Goal: Information Seeking & Learning: Learn about a topic

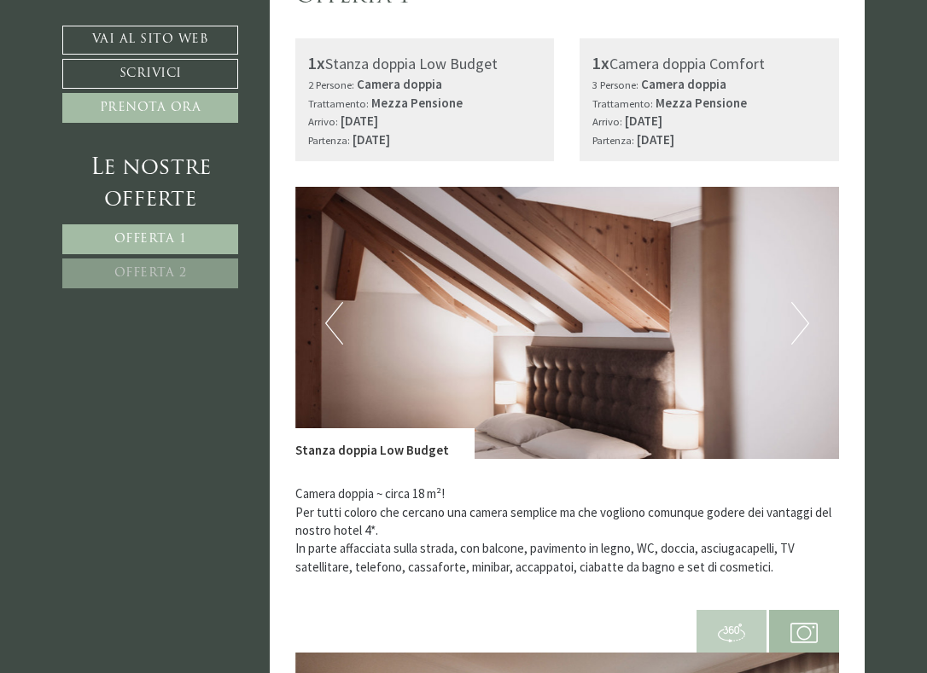
scroll to position [541, 0]
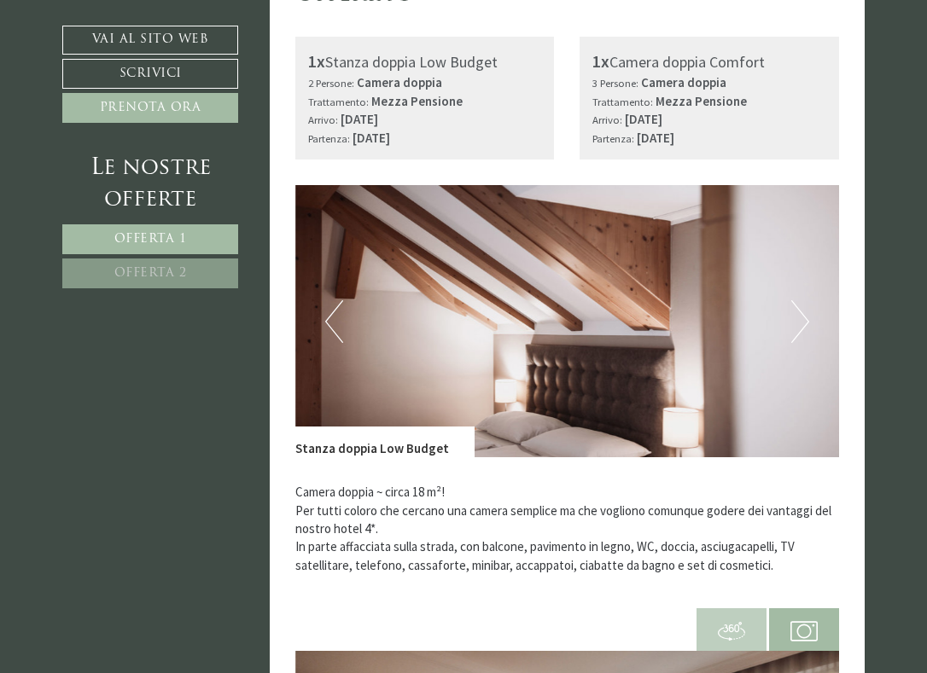
click at [806, 325] on button "Next" at bounding box center [800, 321] width 18 height 43
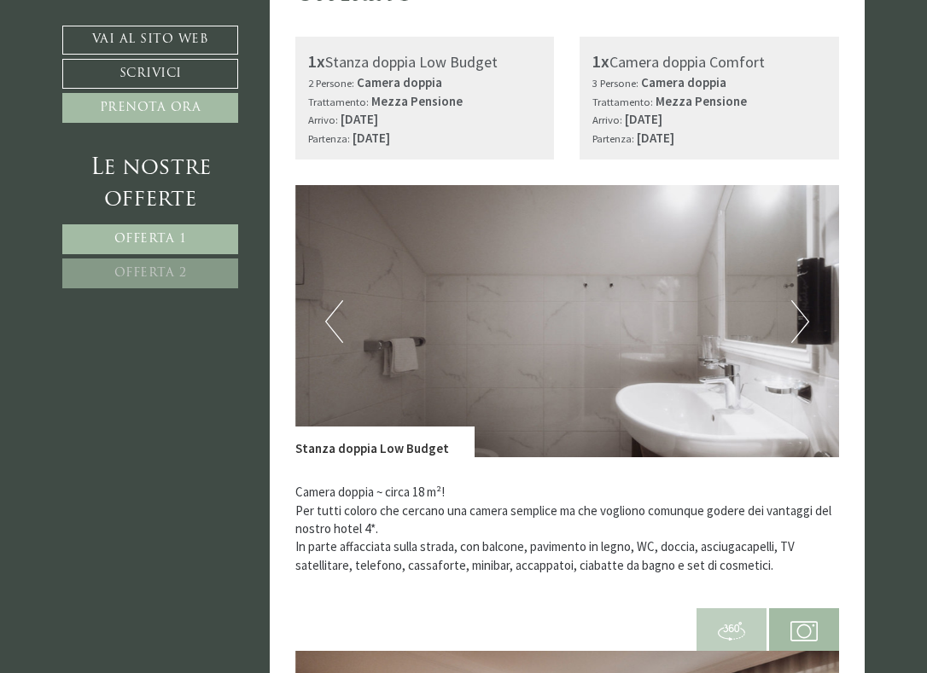
click at [806, 325] on button "Next" at bounding box center [800, 321] width 18 height 43
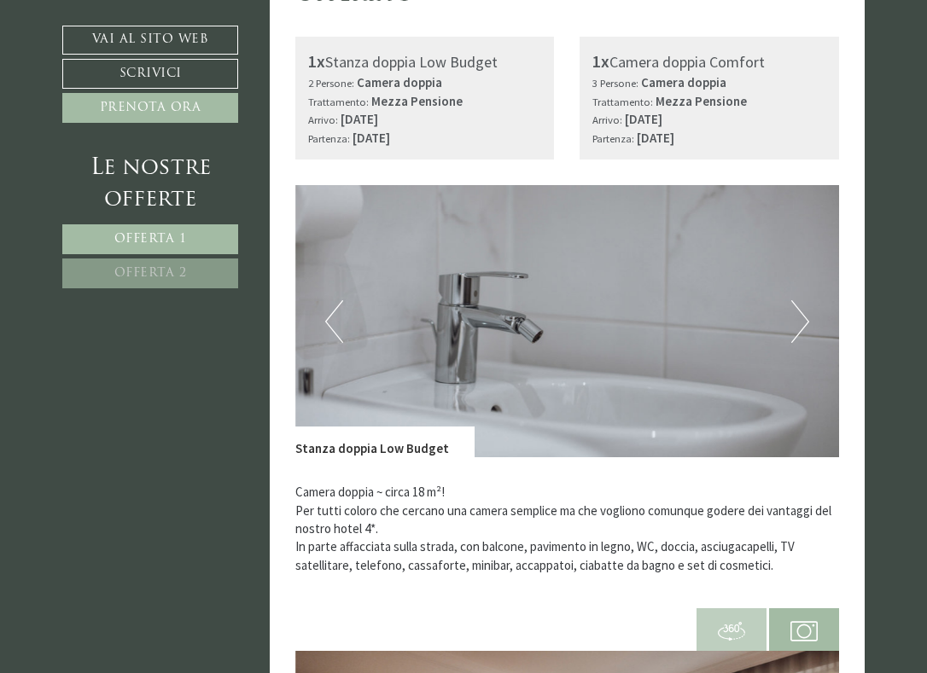
click at [806, 325] on button "Next" at bounding box center [800, 321] width 18 height 43
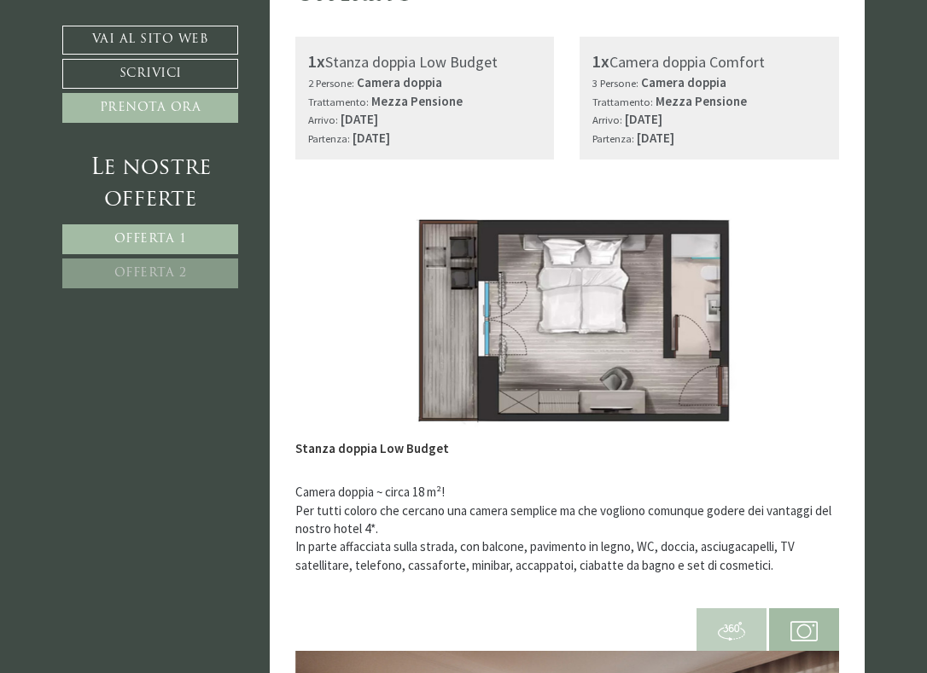
click at [806, 325] on button "Next" at bounding box center [800, 321] width 18 height 43
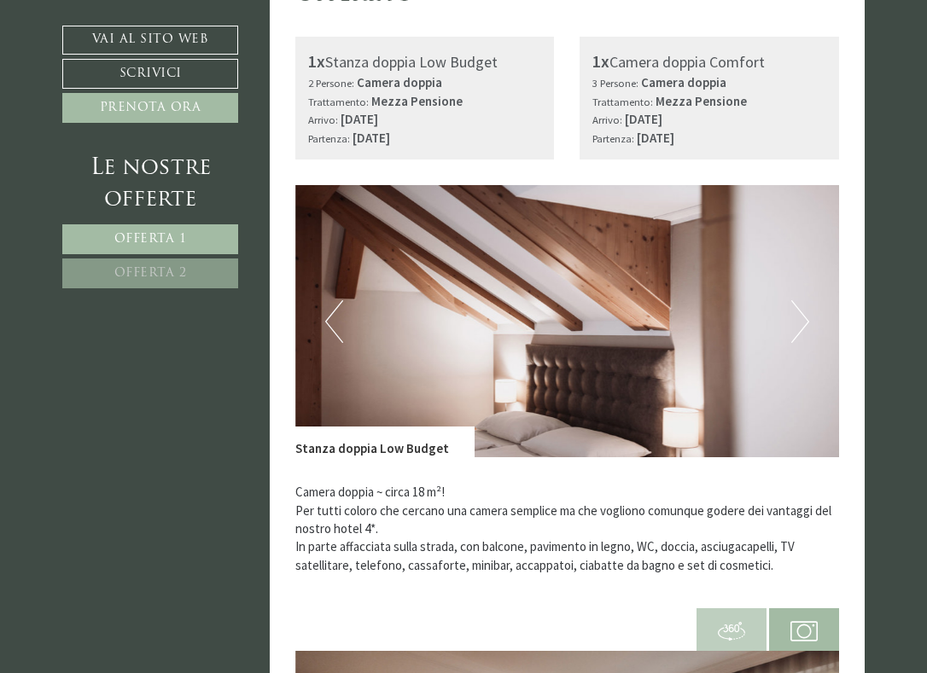
click at [806, 325] on button "Next" at bounding box center [800, 321] width 18 height 43
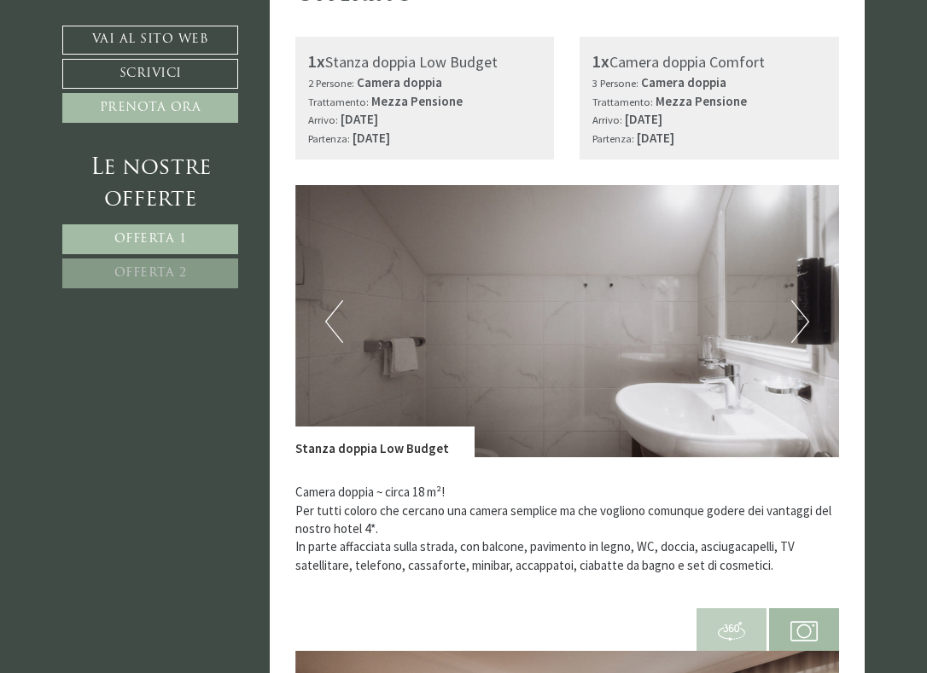
click at [806, 325] on button "Next" at bounding box center [800, 321] width 18 height 43
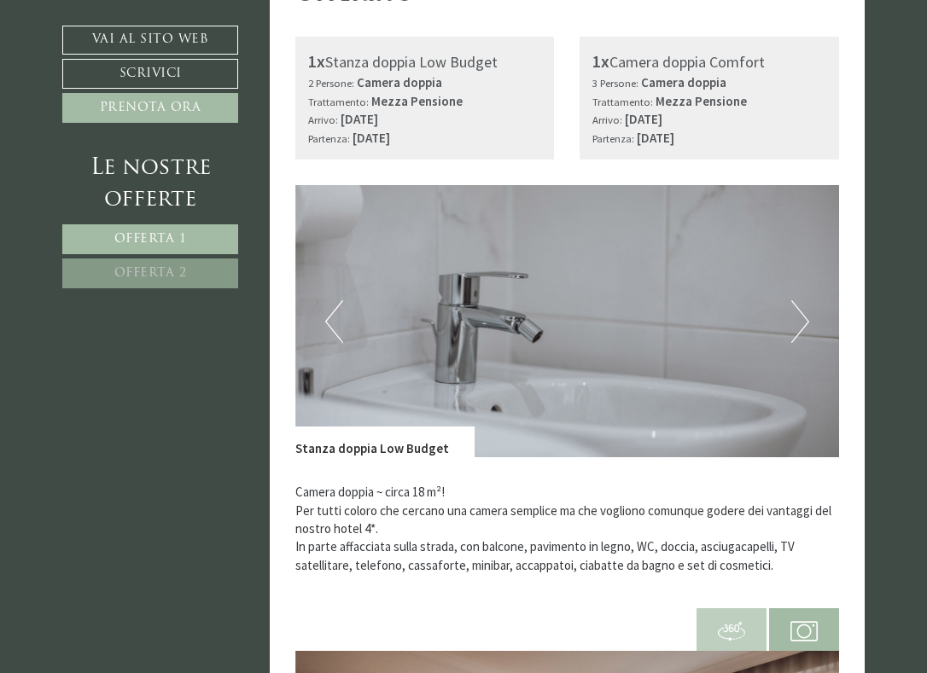
click at [806, 325] on button "Next" at bounding box center [800, 321] width 18 height 43
click at [799, 317] on button "Next" at bounding box center [800, 321] width 18 height 43
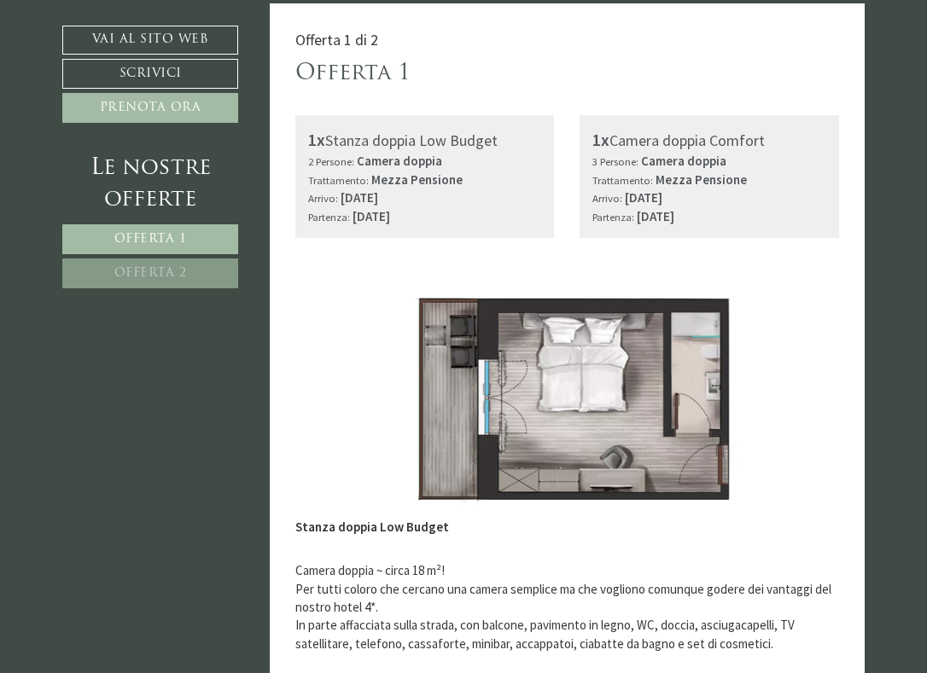
scroll to position [463, 0]
click at [810, 386] on img at bounding box center [567, 400] width 544 height 272
click at [826, 385] on img at bounding box center [567, 400] width 544 height 272
click at [744, 399] on img at bounding box center [567, 400] width 544 height 272
click at [319, 364] on img at bounding box center [567, 400] width 544 height 272
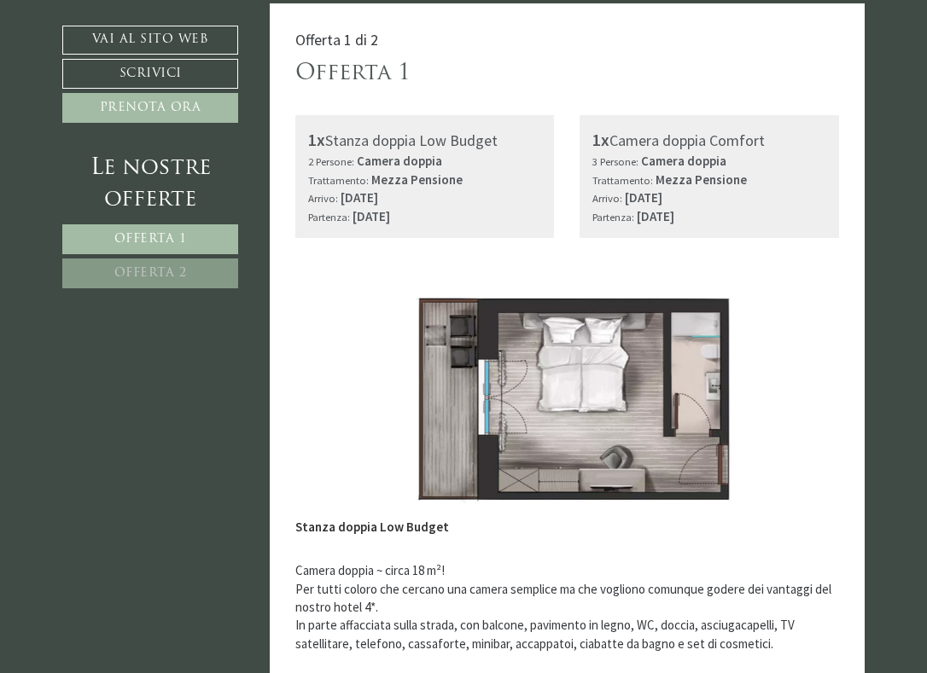
click at [325, 397] on button "Previous" at bounding box center [334, 400] width 18 height 43
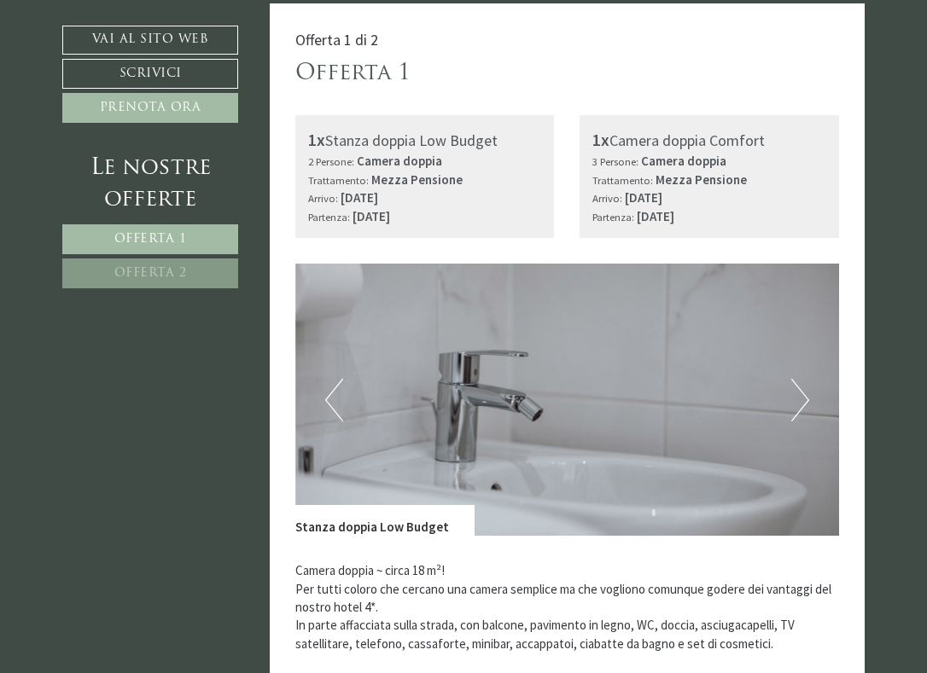
click at [315, 406] on img at bounding box center [567, 400] width 544 height 272
click at [325, 401] on button "Previous" at bounding box center [334, 400] width 18 height 43
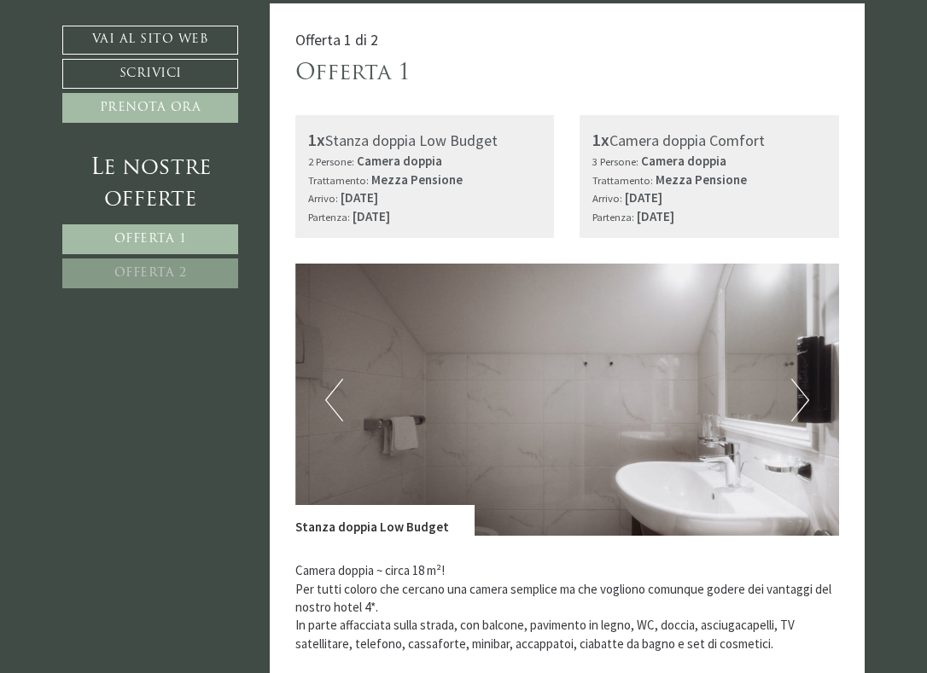
click at [325, 401] on button "Previous" at bounding box center [334, 400] width 18 height 43
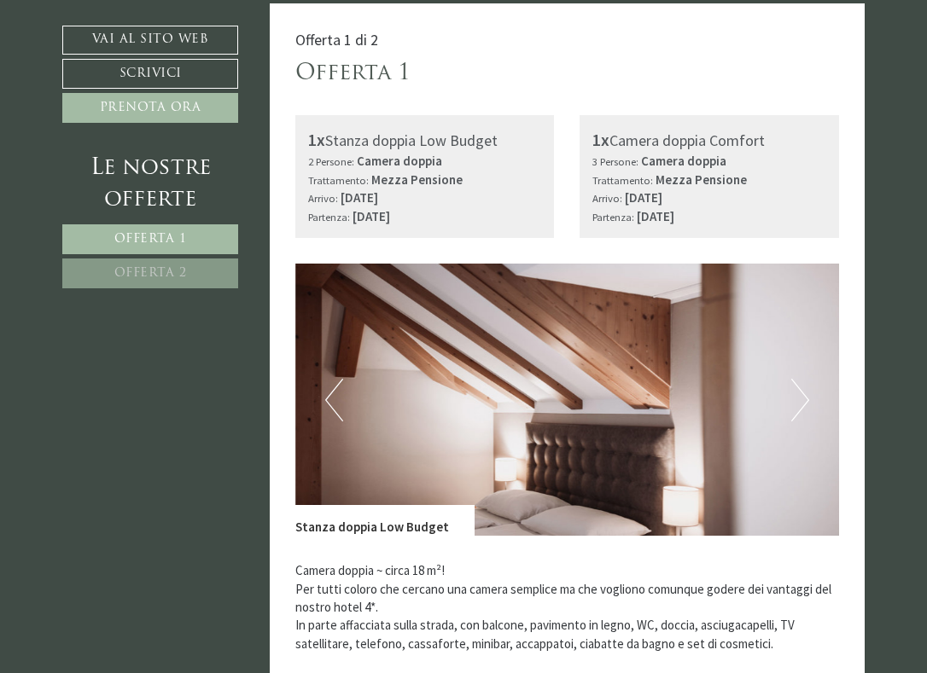
click at [325, 401] on button "Previous" at bounding box center [334, 400] width 18 height 43
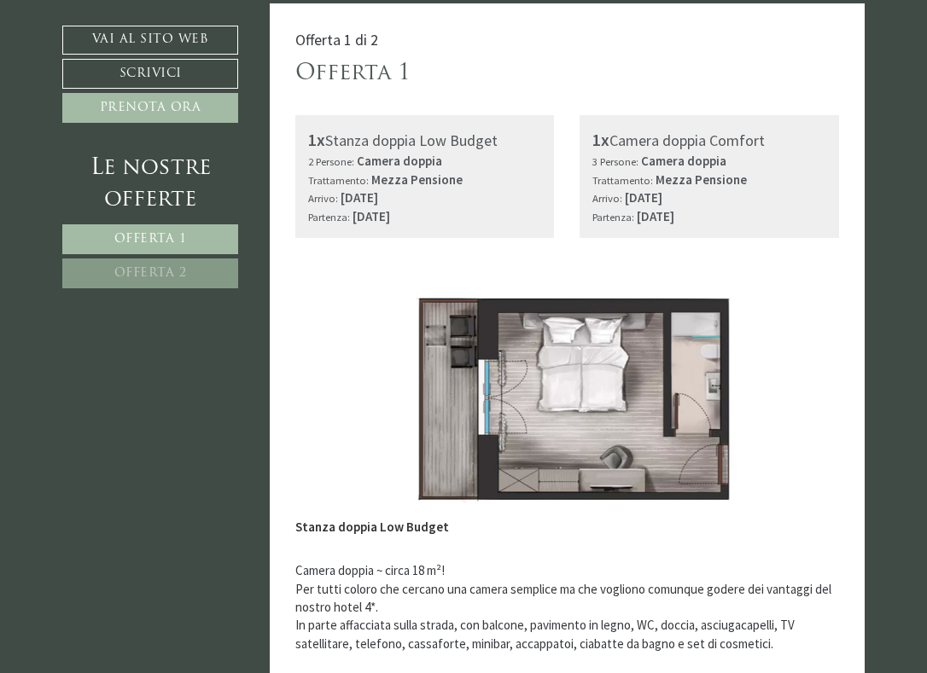
click at [329, 407] on button "Previous" at bounding box center [334, 400] width 18 height 43
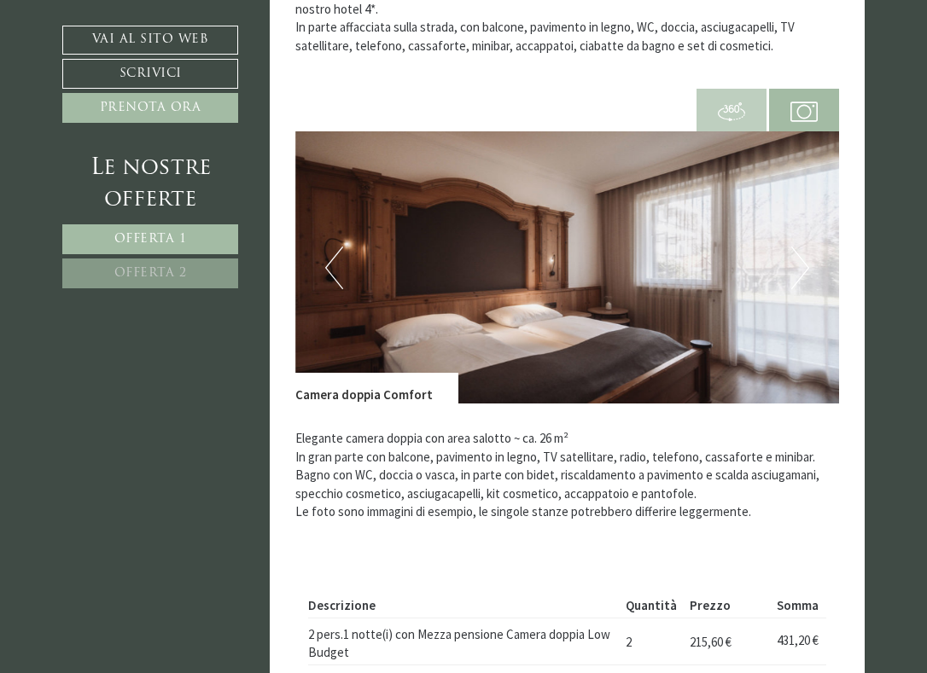
scroll to position [1056, 0]
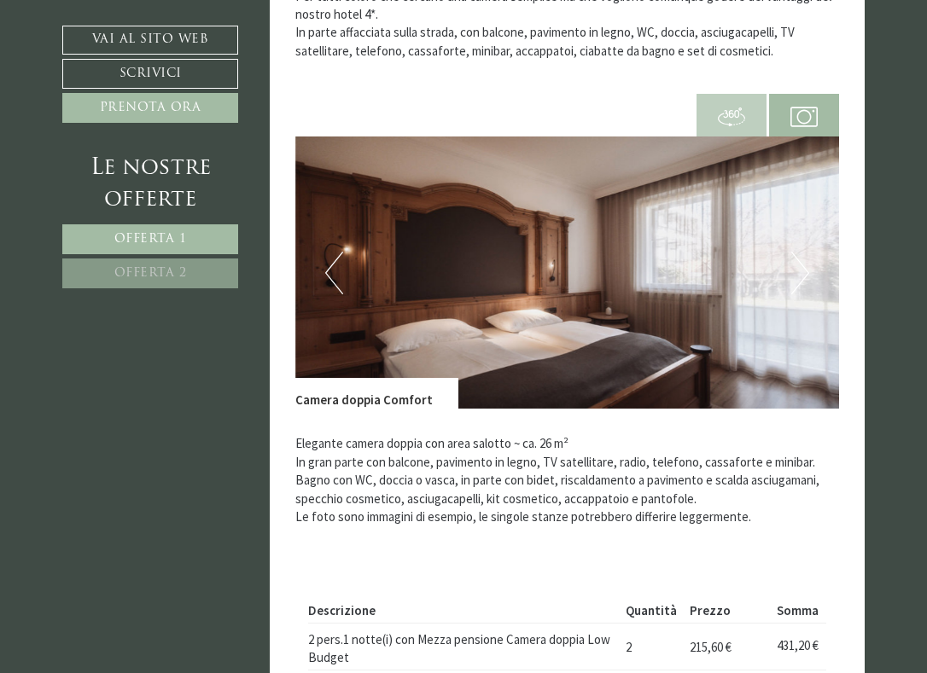
click at [336, 260] on button "Previous" at bounding box center [334, 273] width 18 height 43
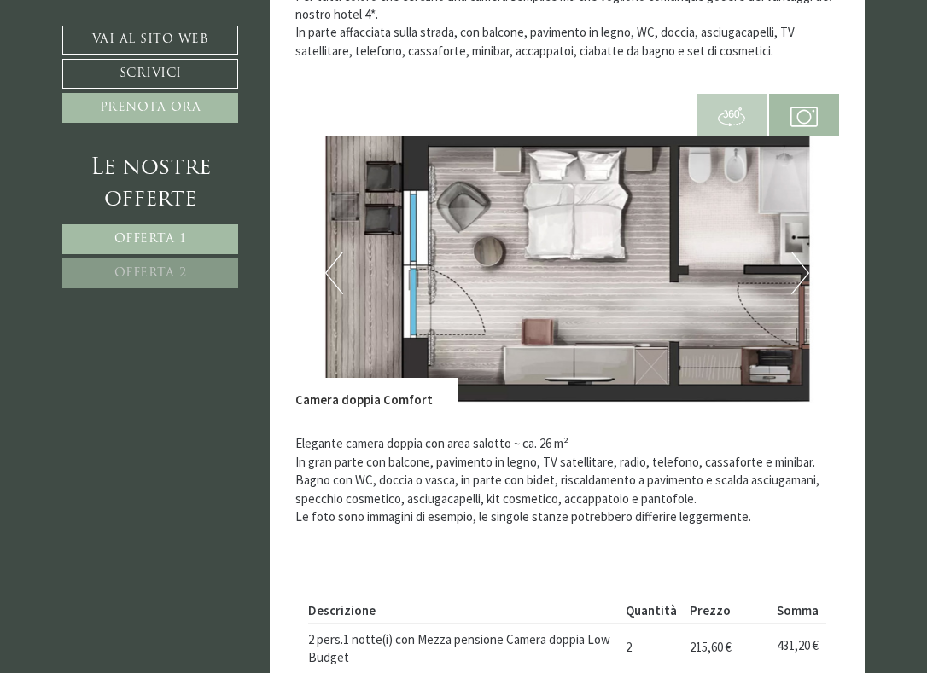
click at [335, 259] on button "Previous" at bounding box center [334, 273] width 18 height 43
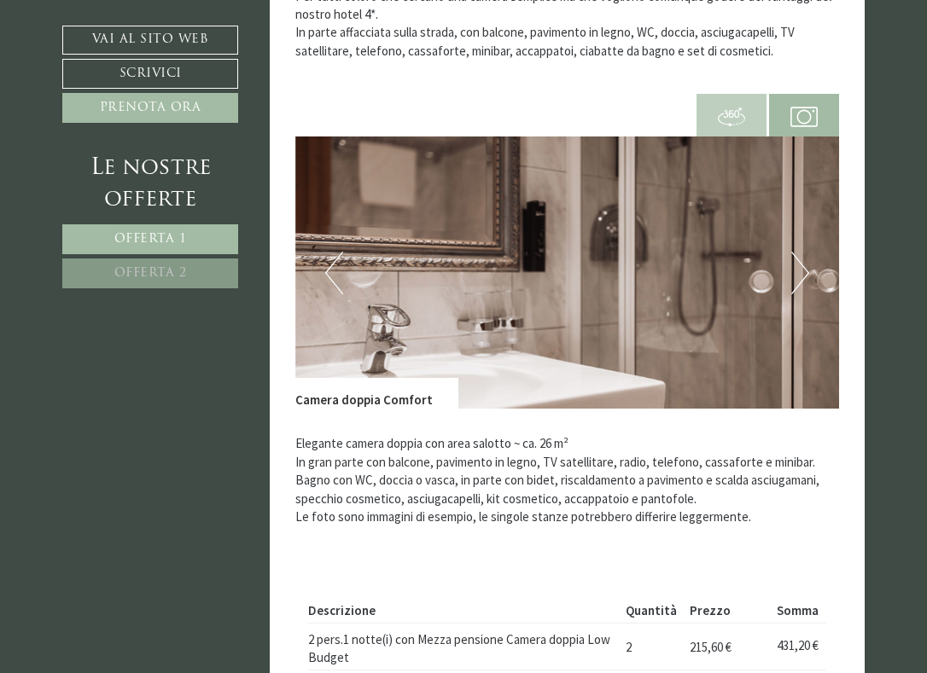
click at [335, 259] on button "Previous" at bounding box center [334, 273] width 18 height 43
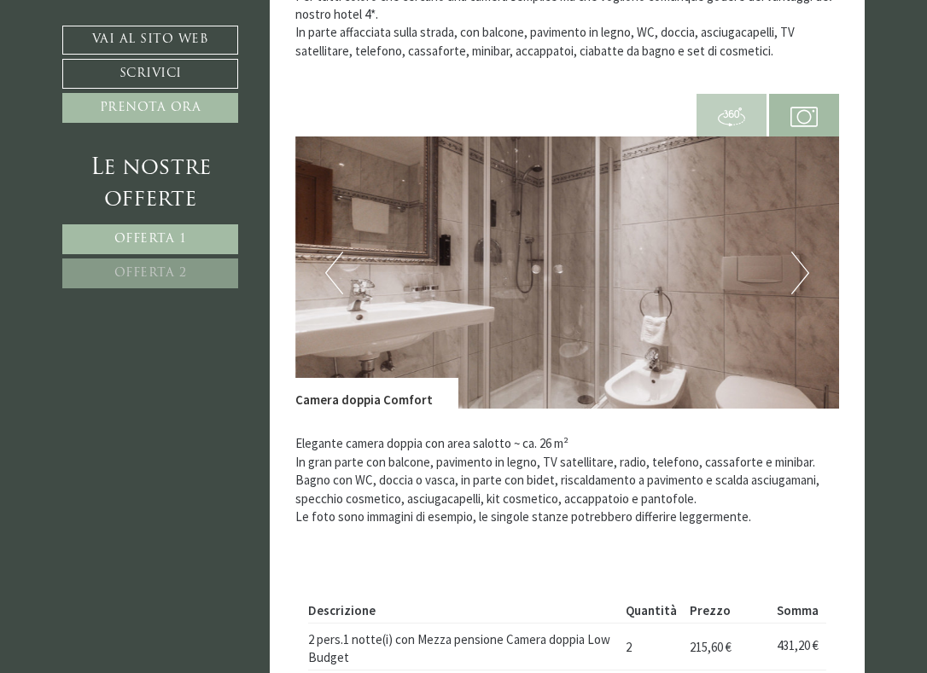
click at [334, 259] on button "Previous" at bounding box center [334, 273] width 18 height 43
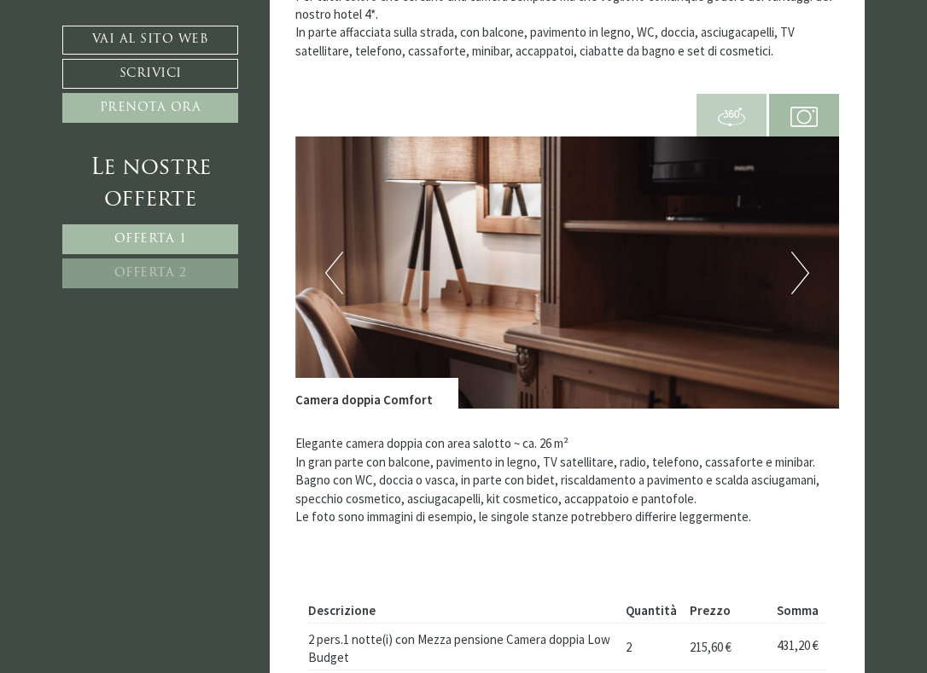
click at [334, 259] on button "Previous" at bounding box center [334, 273] width 18 height 43
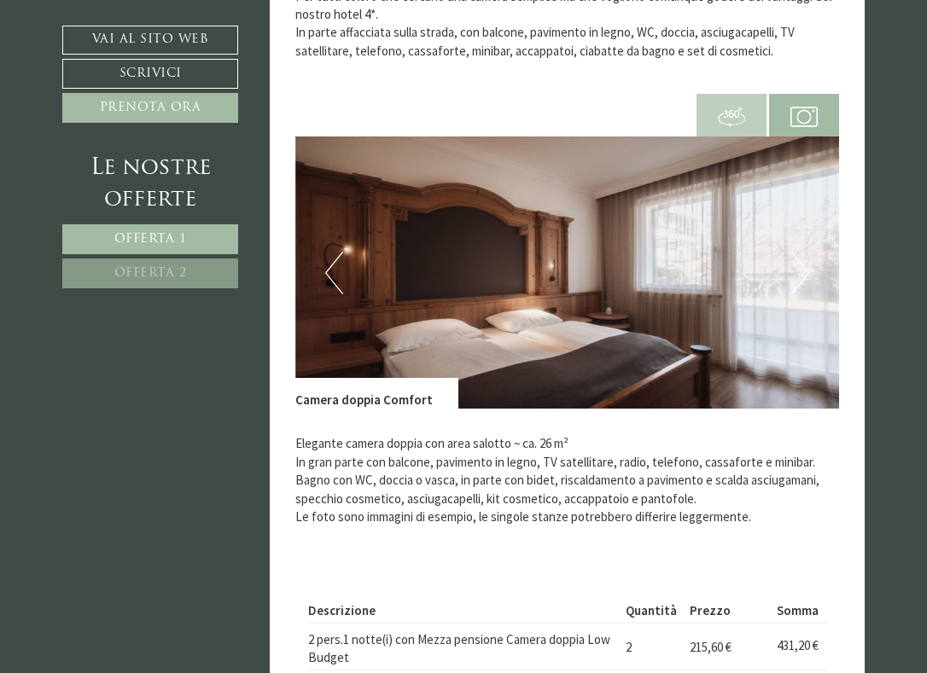
click at [334, 259] on button "Previous" at bounding box center [334, 273] width 18 height 43
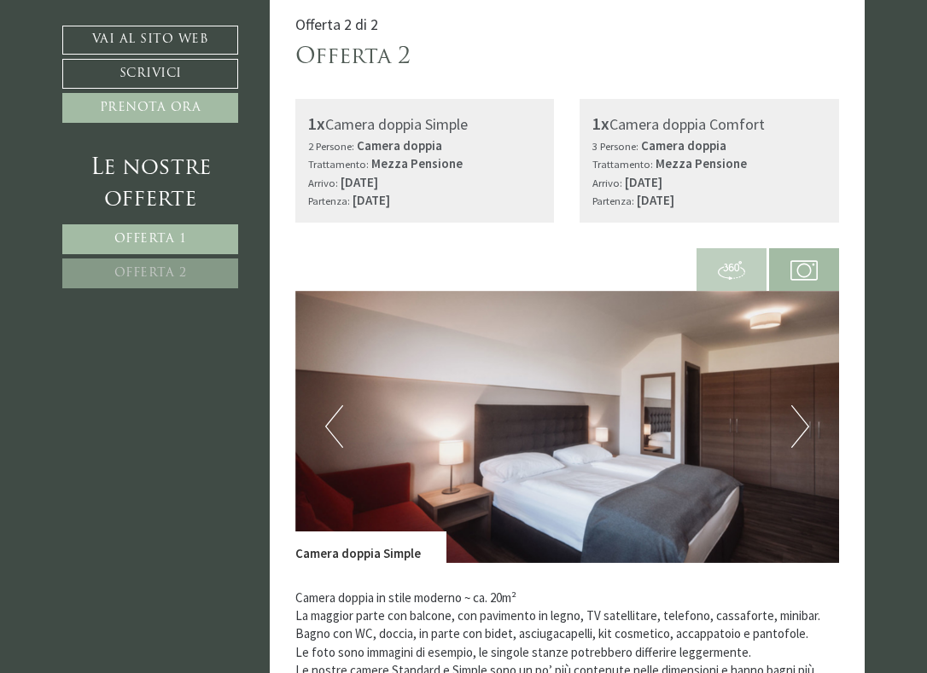
scroll to position [2367, 0]
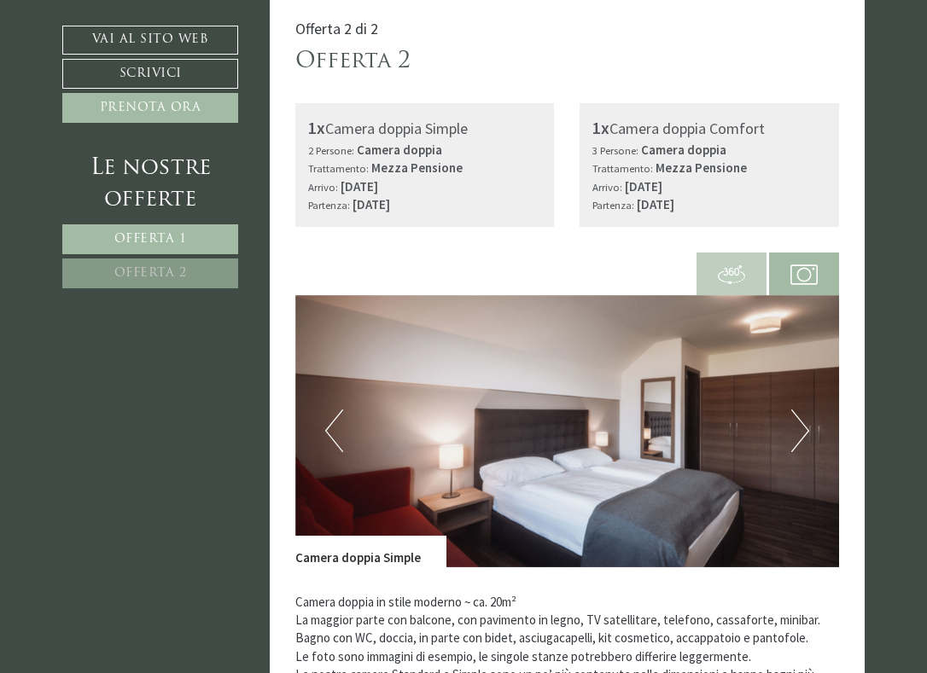
click at [800, 410] on button "Next" at bounding box center [800, 431] width 18 height 43
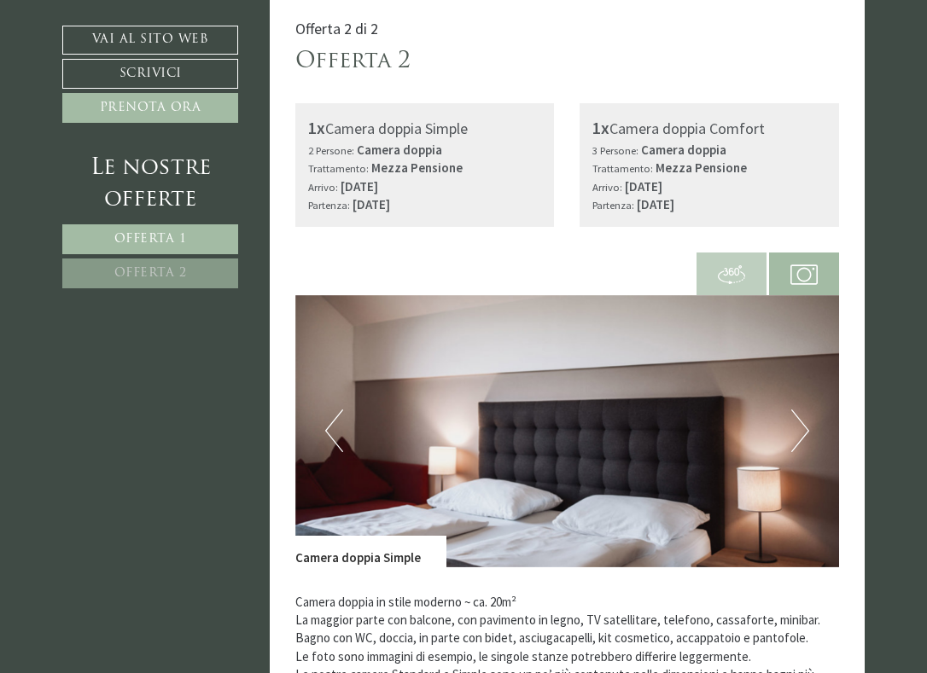
click at [800, 410] on button "Next" at bounding box center [800, 431] width 18 height 43
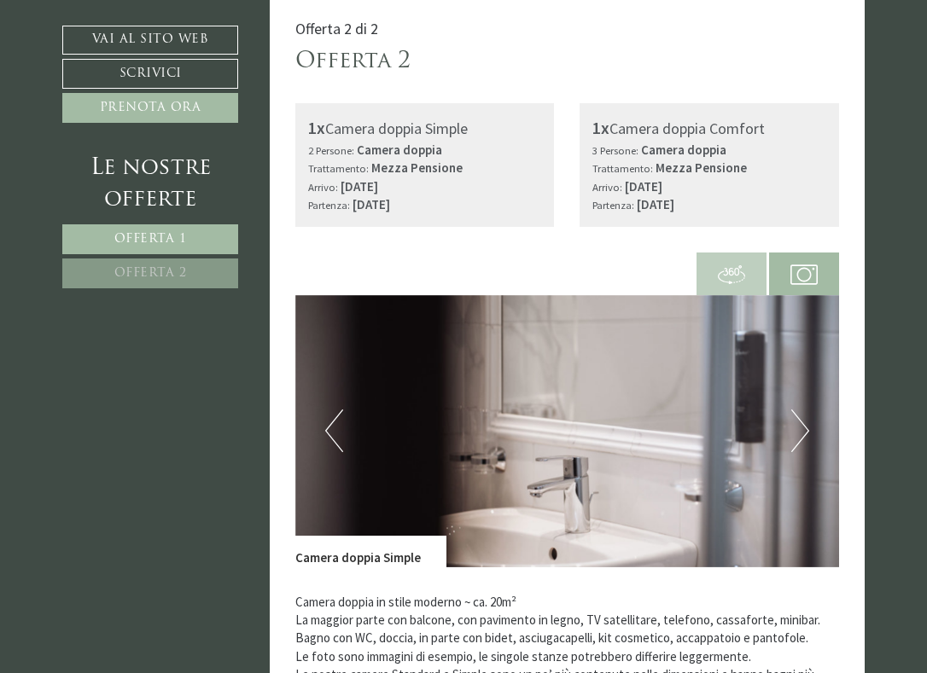
click at [800, 410] on button "Next" at bounding box center [800, 431] width 18 height 43
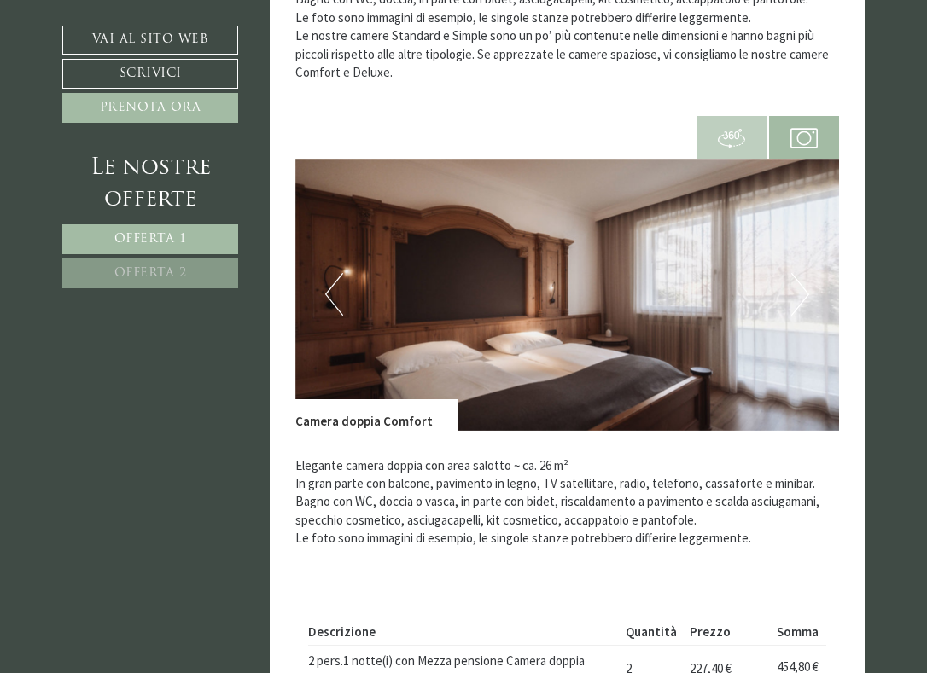
scroll to position [3014, 0]
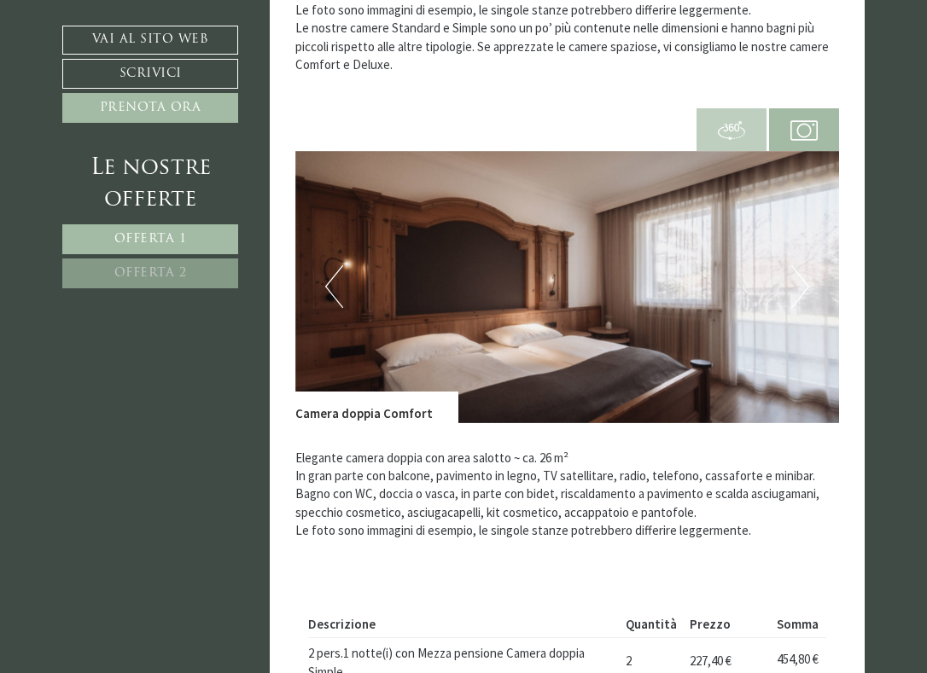
click at [802, 268] on button "Next" at bounding box center [800, 286] width 18 height 43
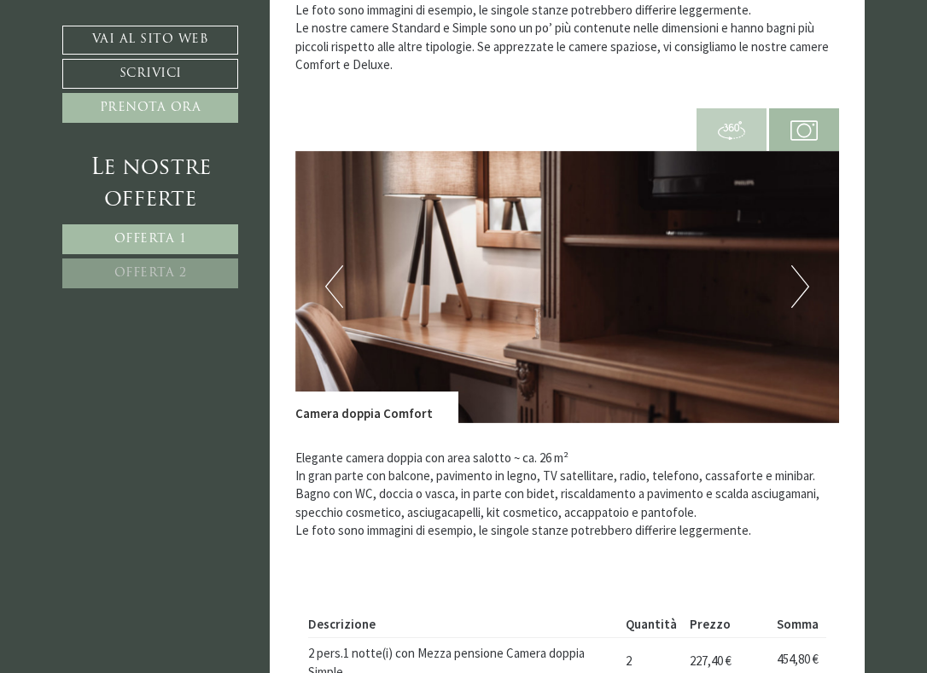
click at [787, 263] on img at bounding box center [567, 287] width 544 height 272
click at [794, 269] on button "Next" at bounding box center [800, 286] width 18 height 43
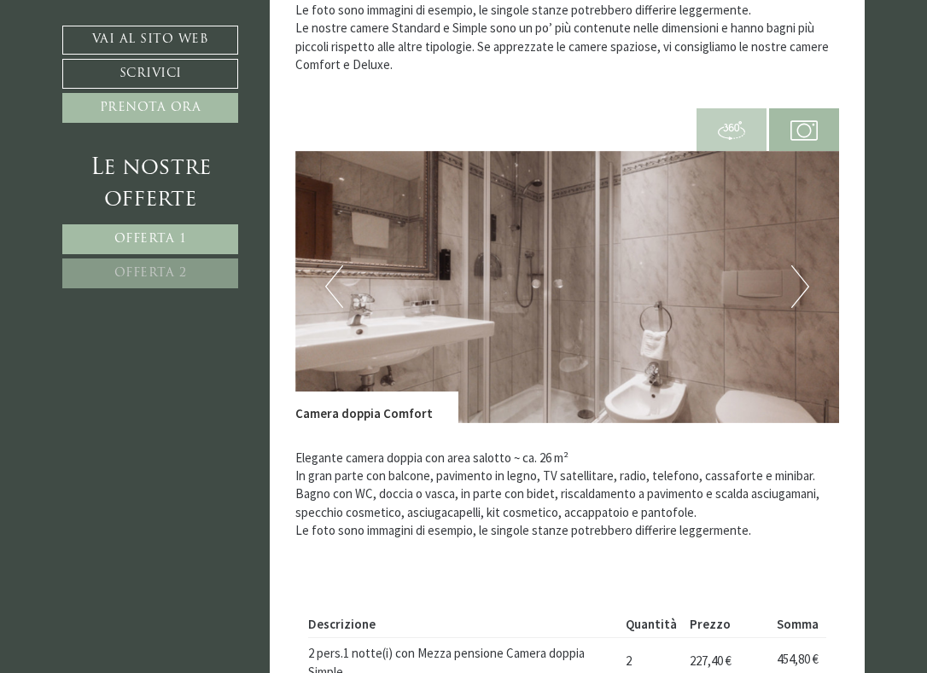
click at [794, 271] on button "Next" at bounding box center [800, 286] width 18 height 43
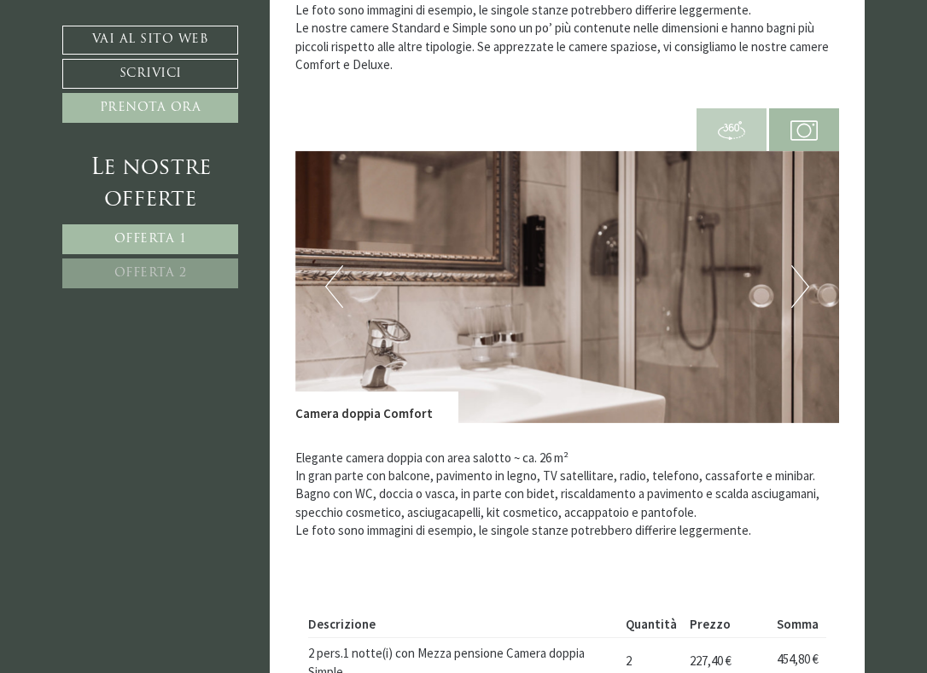
click at [794, 271] on button "Next" at bounding box center [800, 286] width 18 height 43
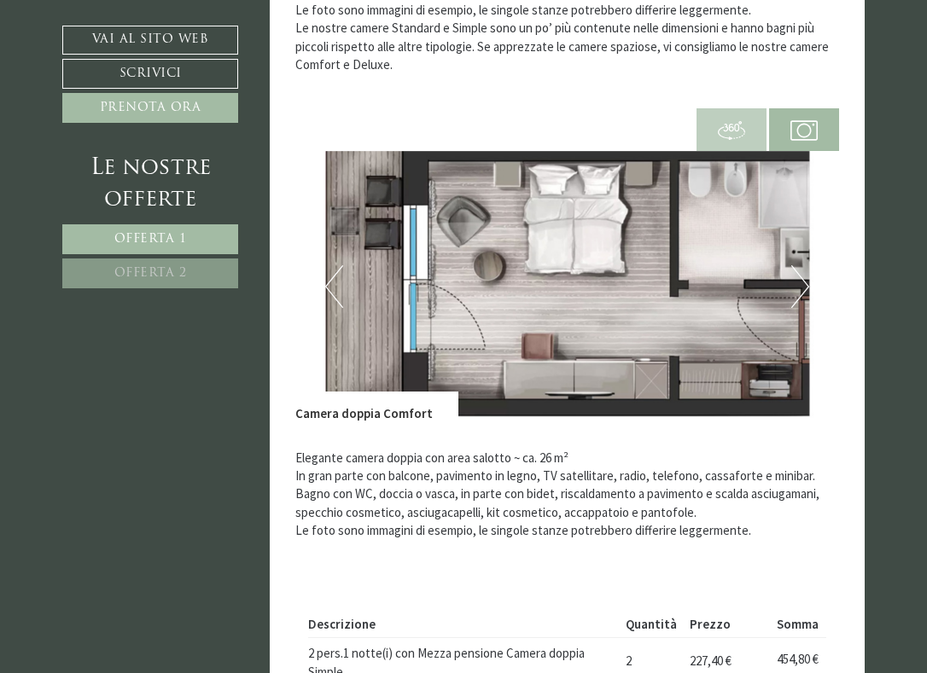
click at [794, 271] on button "Next" at bounding box center [800, 286] width 18 height 43
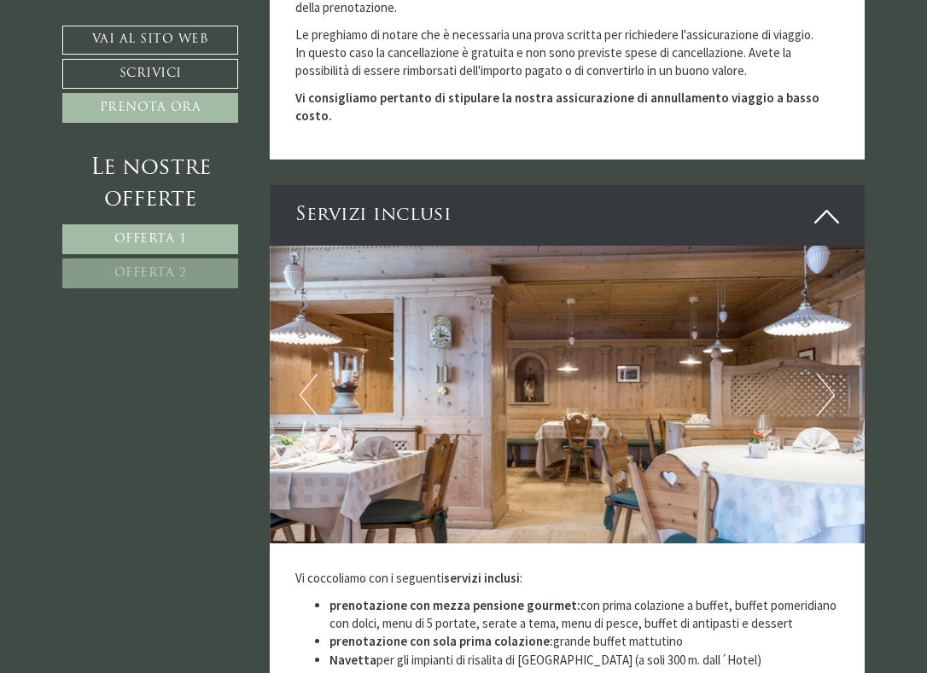
scroll to position [4896, 0]
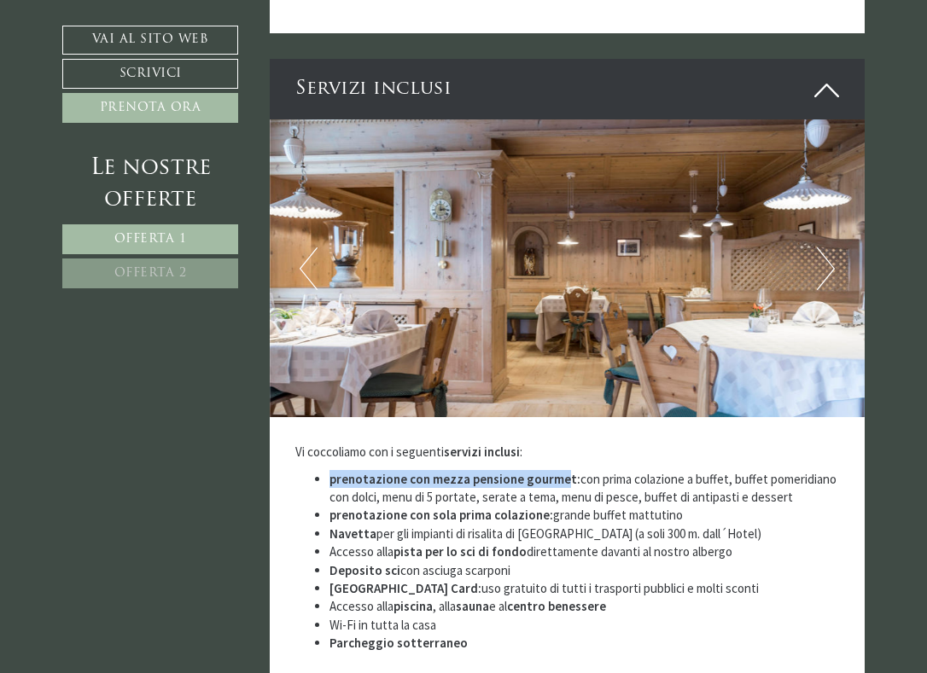
drag, startPoint x: 329, startPoint y: 428, endPoint x: 562, endPoint y: 427, distance: 233.0
click at [562, 471] on strong "prenotazione con mezza pensione gourmet:" at bounding box center [454, 479] width 251 height 16
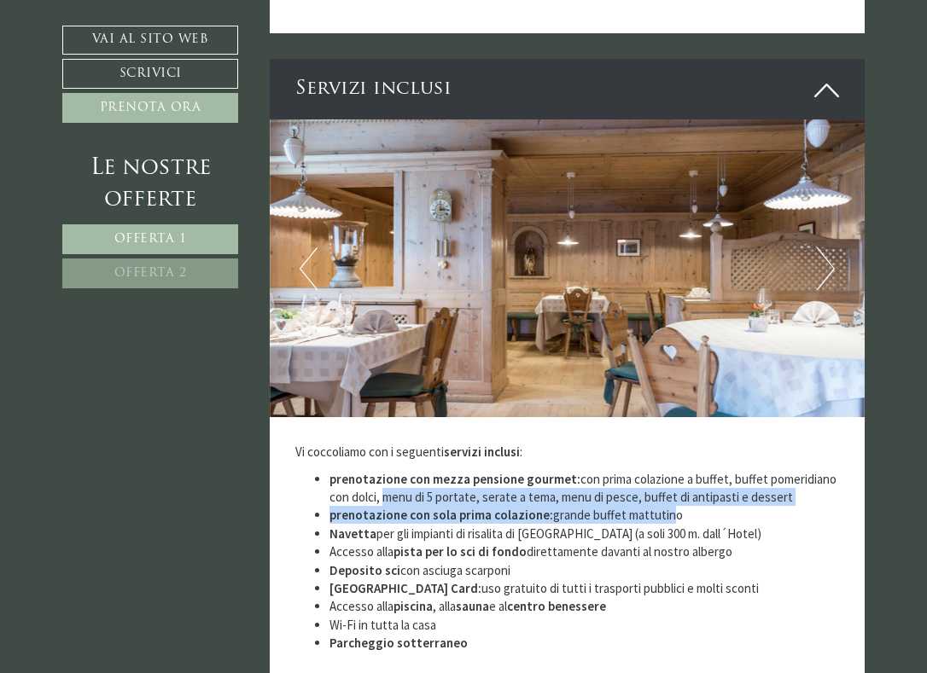
drag, startPoint x: 387, startPoint y: 439, endPoint x: 668, endPoint y: 448, distance: 281.7
click at [668, 470] on ul "prenotazione con mezza pensione gourmet: con prima colazione a buffet, buffet p…" at bounding box center [567, 561] width 544 height 183
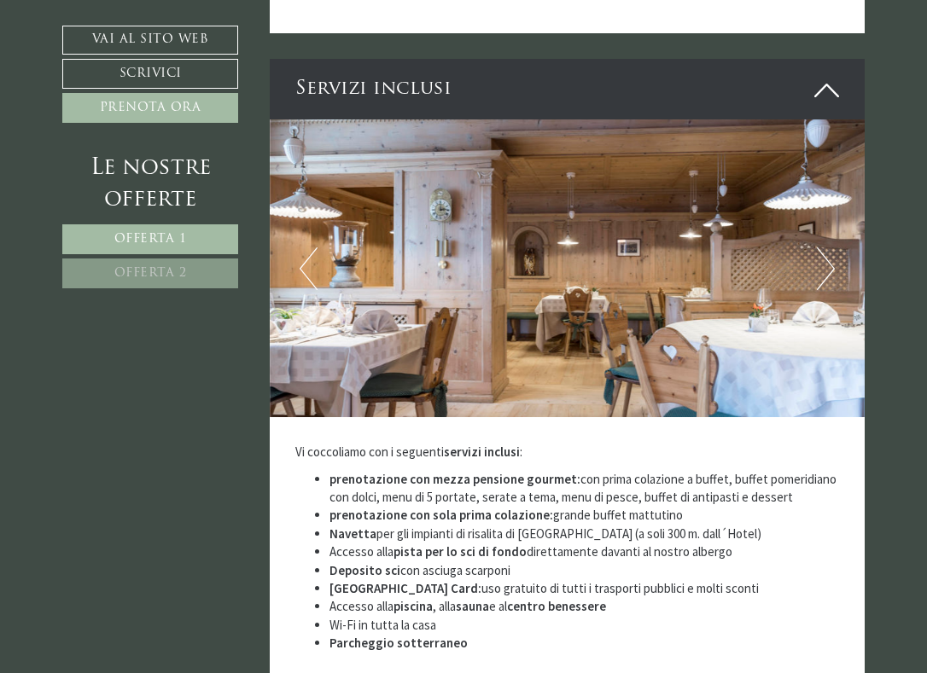
click at [540, 525] on li "Navetta per gli impianti di risalita di [GEOGRAPHIC_DATA] (a soli 300 m. dall´H…" at bounding box center [584, 534] width 510 height 18
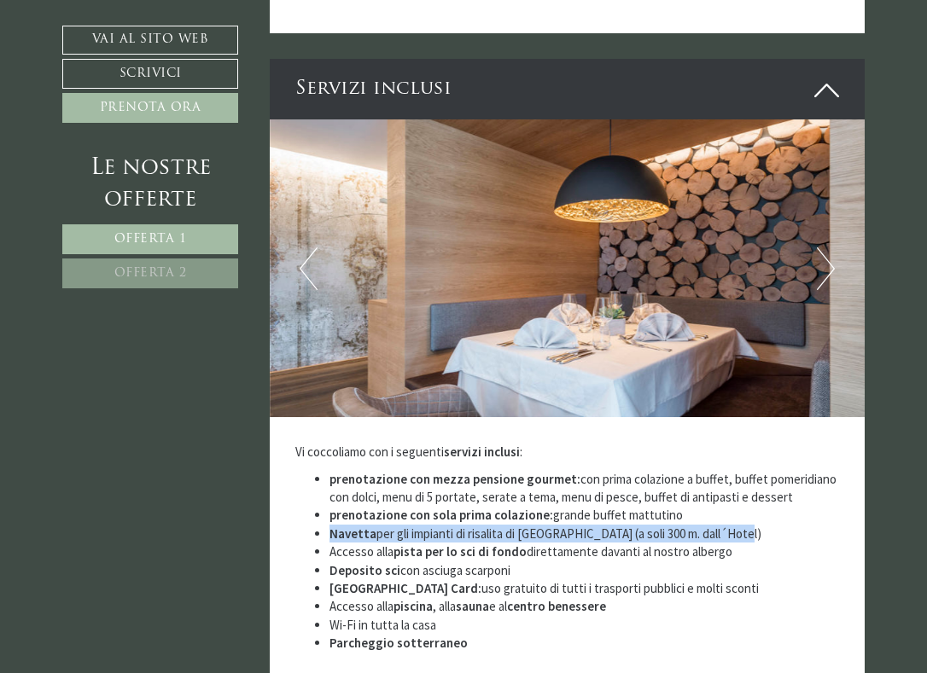
drag, startPoint x: 329, startPoint y: 477, endPoint x: 742, endPoint y: 478, distance: 413.0
click at [742, 525] on li "Navetta per gli impianti di risalita di [GEOGRAPHIC_DATA] (a soli 300 m. dall´H…" at bounding box center [584, 534] width 510 height 18
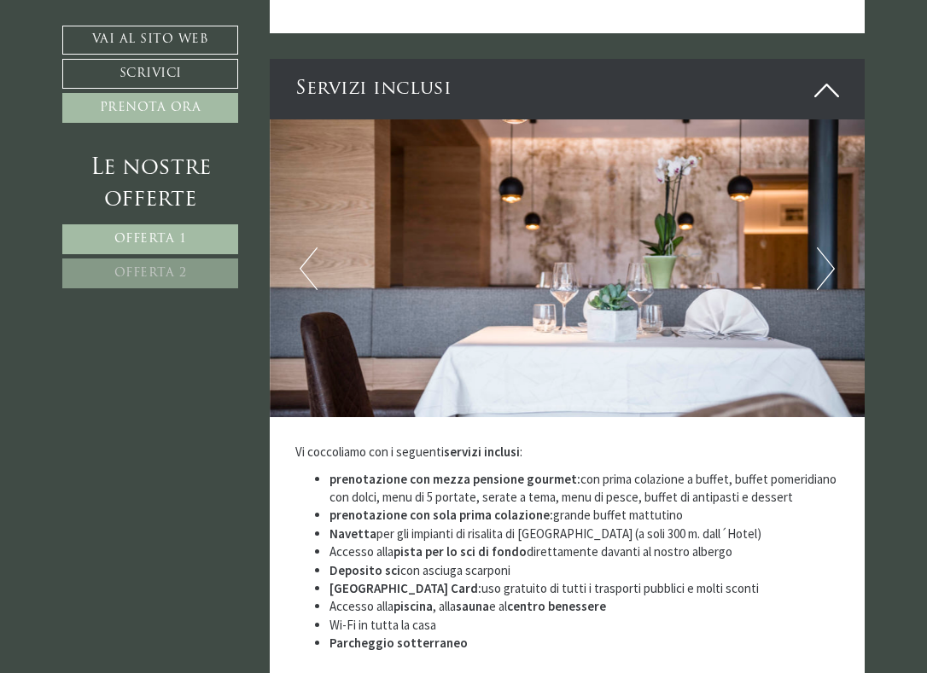
click at [353, 543] on li "Accesso alla pista per lo sci di fondo direttamente davanti al nostro albergo" at bounding box center [584, 552] width 510 height 18
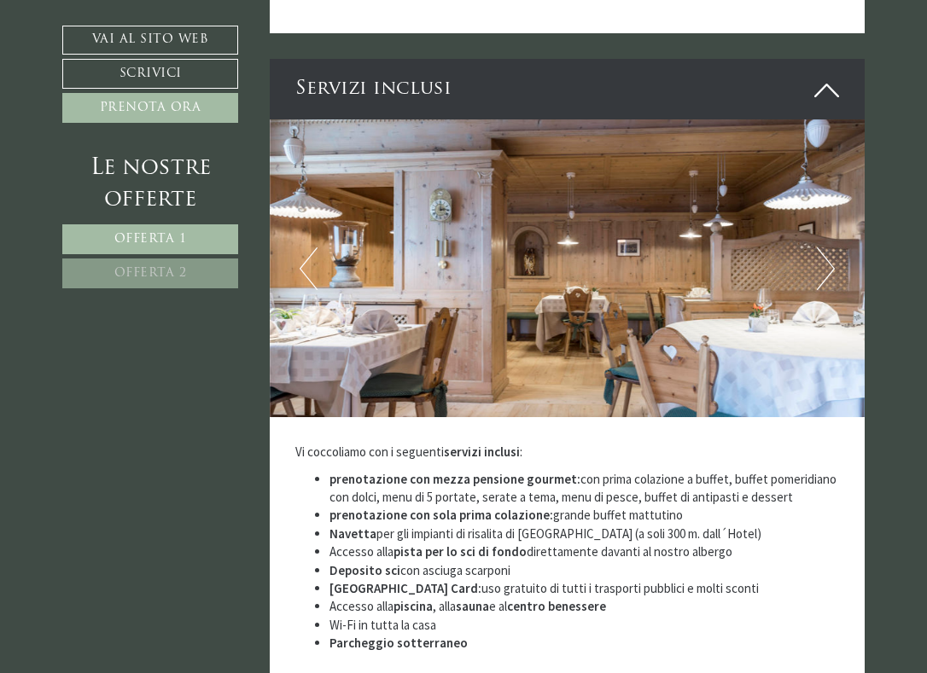
drag, startPoint x: 329, startPoint y: 496, endPoint x: 824, endPoint y: 500, distance: 495.8
click at [824, 543] on li "Accesso alla pista per lo sci di fondo direttamente davanti al nostro albergo" at bounding box center [584, 552] width 510 height 18
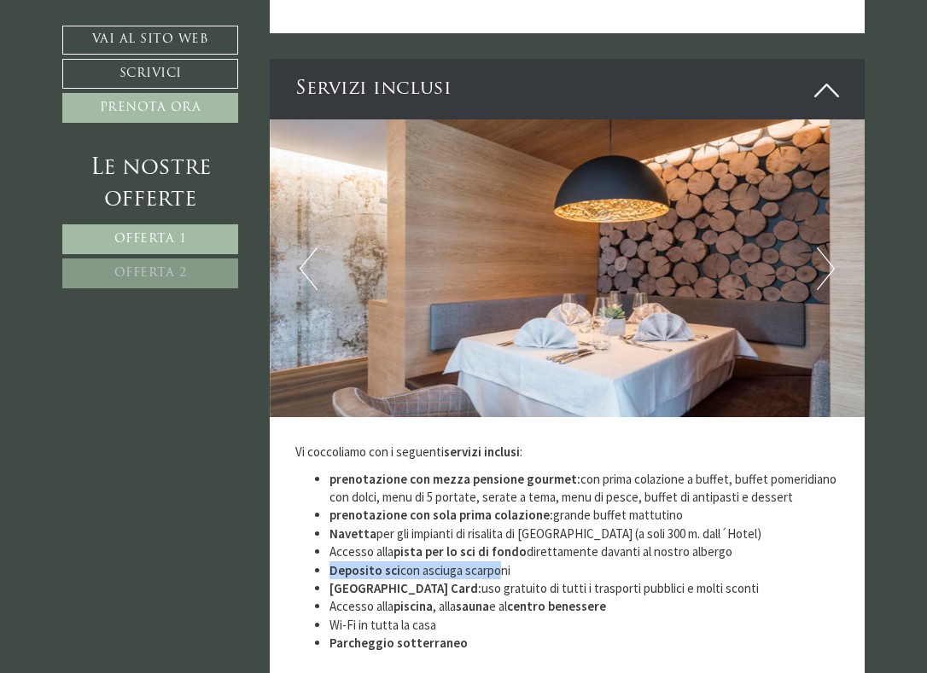
drag, startPoint x: 312, startPoint y: 512, endPoint x: 492, endPoint y: 518, distance: 180.2
click at [492, 518] on ul "prenotazione con mezza pensione gourmet: con prima colazione a buffet, buffet p…" at bounding box center [567, 561] width 544 height 183
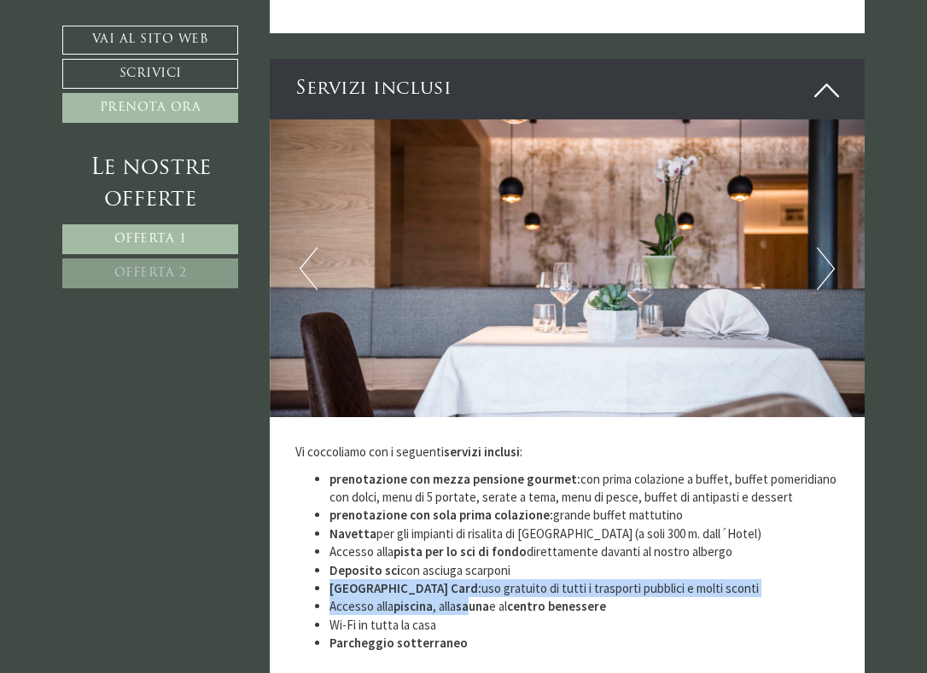
drag, startPoint x: 317, startPoint y: 527, endPoint x: 475, endPoint y: 544, distance: 159.6
click at [475, 544] on ul "prenotazione con mezza pensione gourmet: con prima colazione a buffet, buffet p…" at bounding box center [567, 561] width 544 height 183
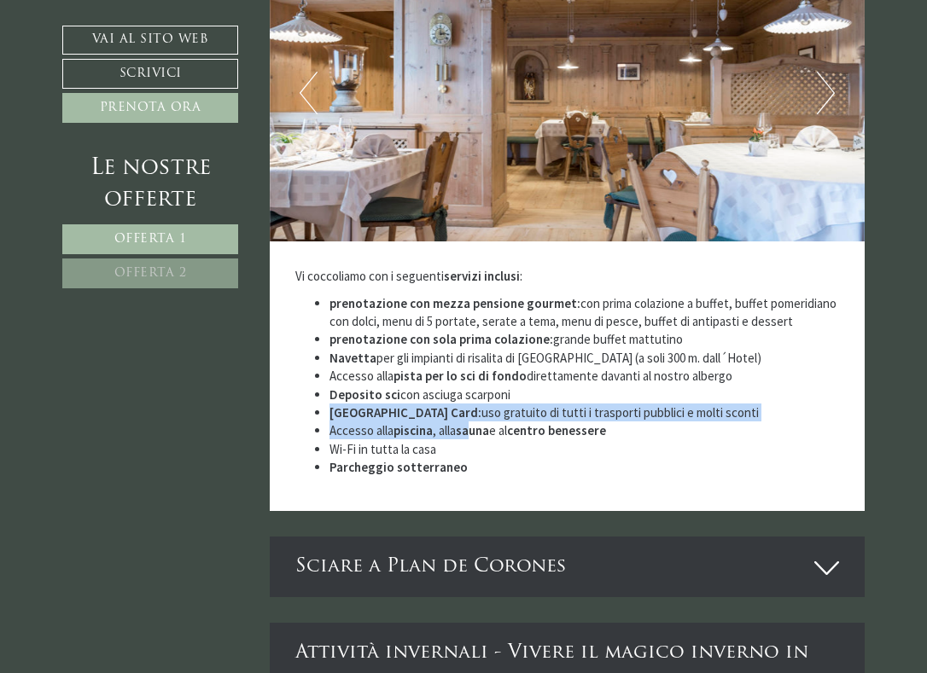
scroll to position [5071, 0]
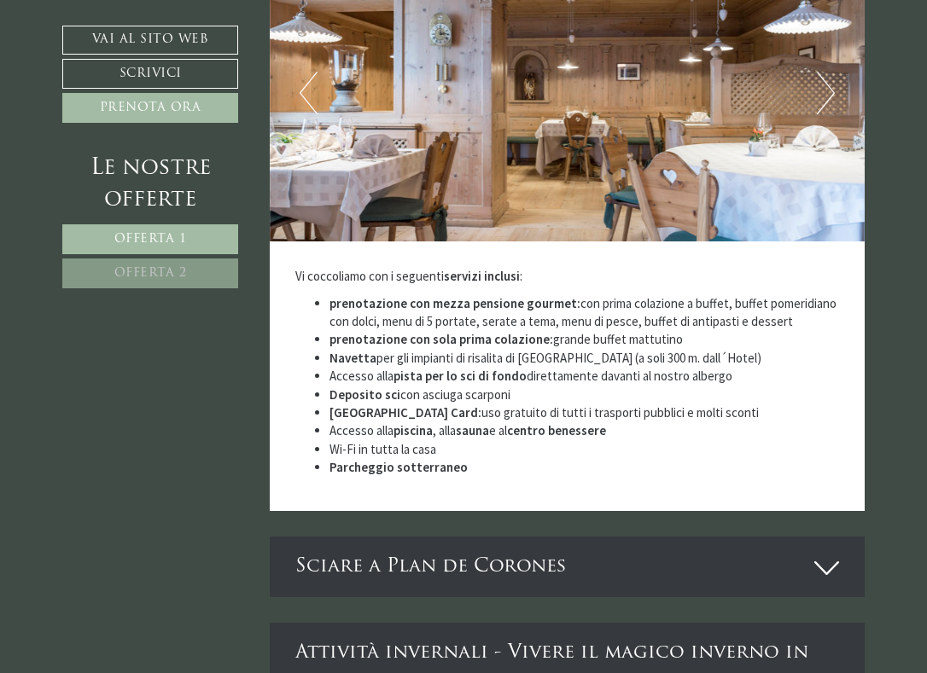
click at [517, 440] on div "Vi coccoliamo con i seguenti servizi inclusi : prenotazione con mezza pensione …" at bounding box center [568, 376] width 596 height 270
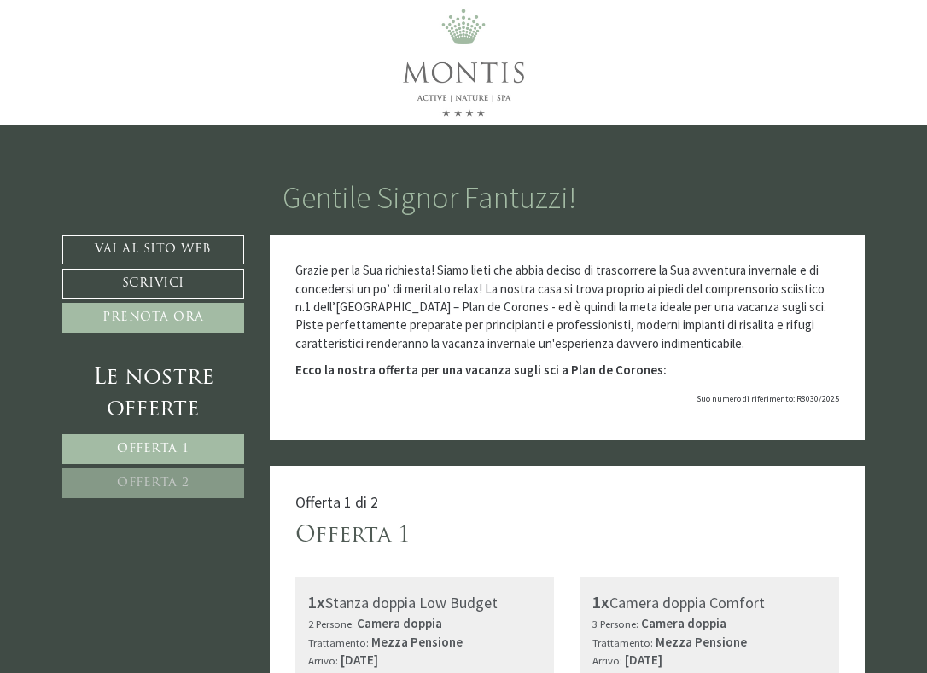
scroll to position [0, 0]
click at [207, 250] on link "Vai al sito web" at bounding box center [153, 250] width 182 height 29
click at [171, 483] on span "Offerta 2" at bounding box center [153, 483] width 73 height 13
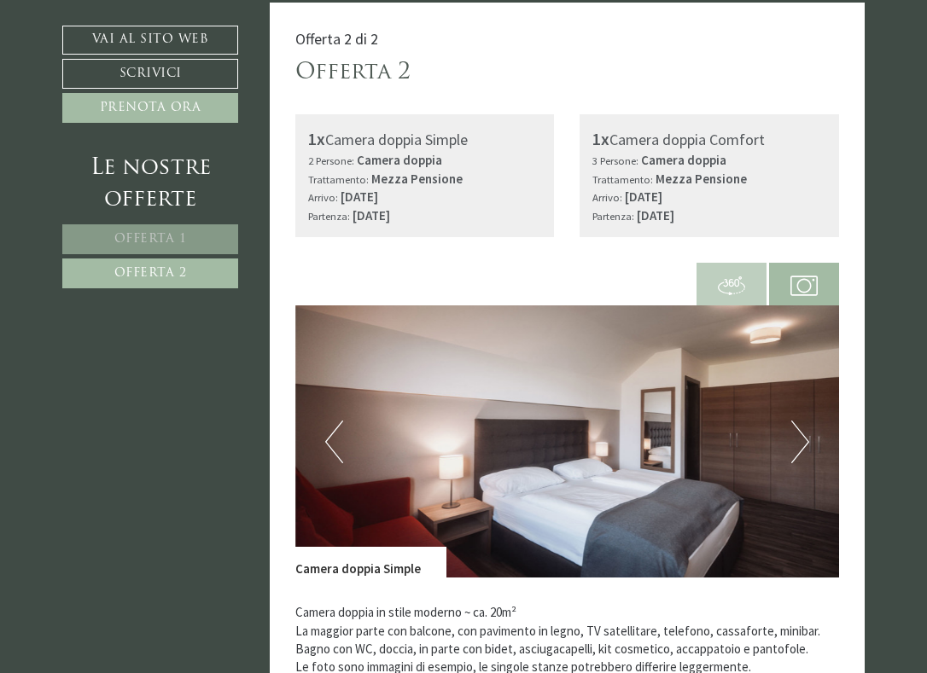
click at [128, 231] on link "Offerta 1" at bounding box center [150, 239] width 176 height 30
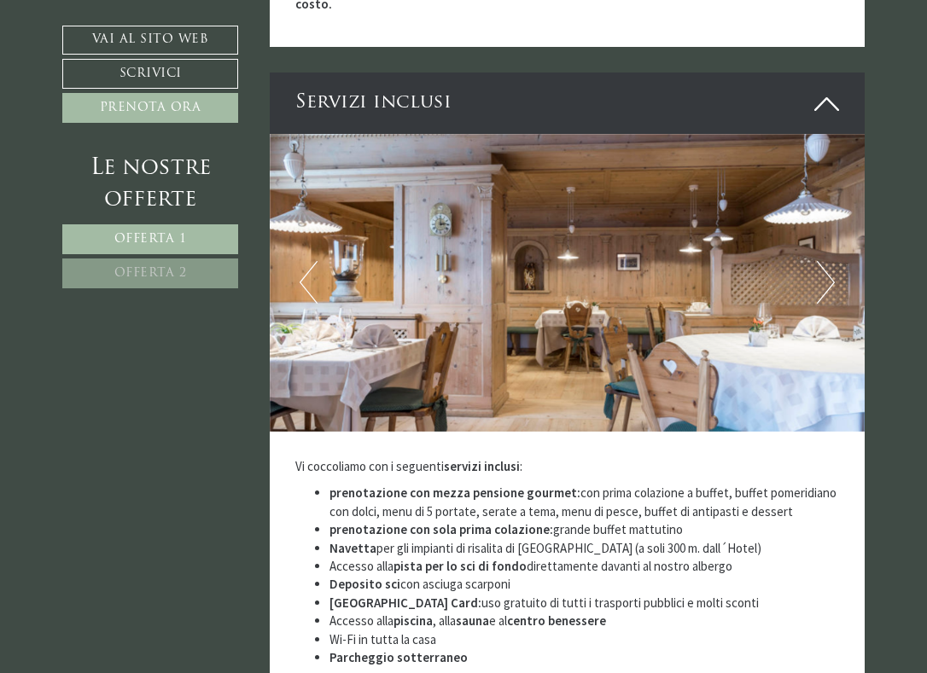
scroll to position [2904, 0]
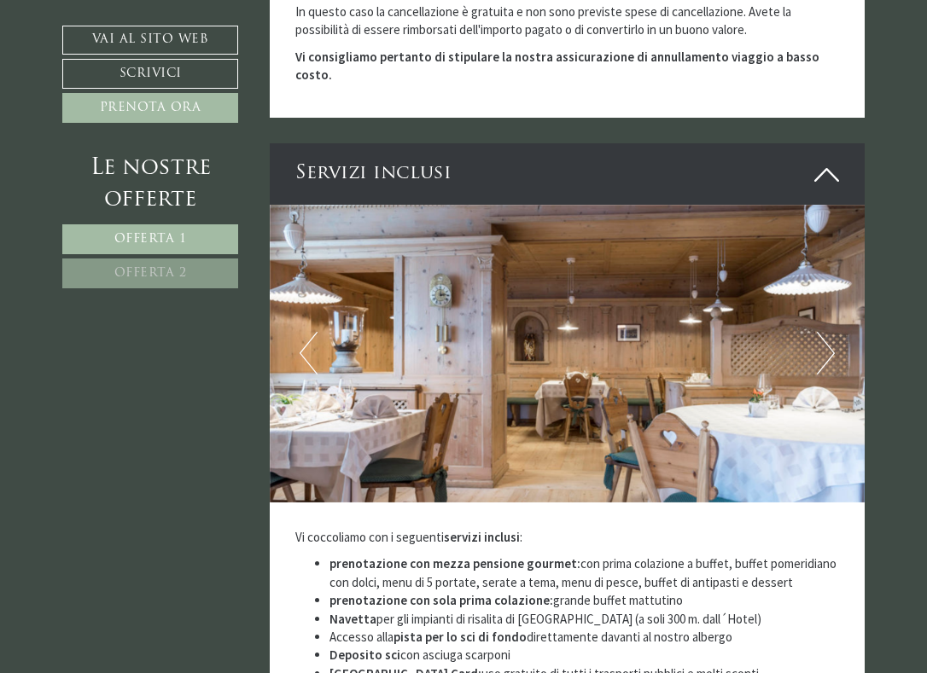
click at [187, 272] on link "Offerta 2" at bounding box center [150, 274] width 176 height 30
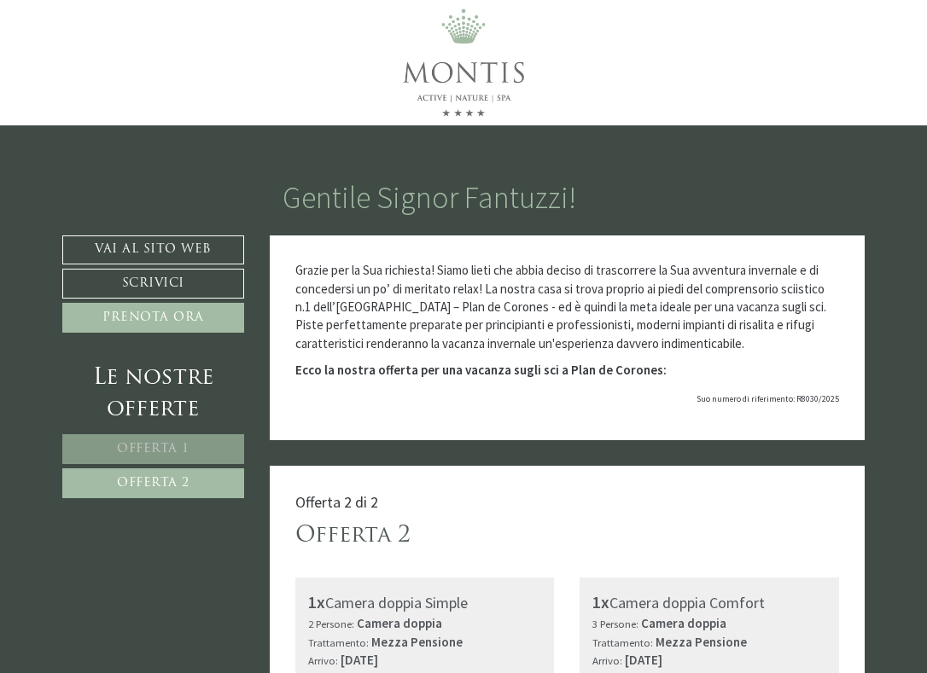
scroll to position [0, 0]
click at [145, 438] on link "Offerta 1" at bounding box center [153, 449] width 182 height 30
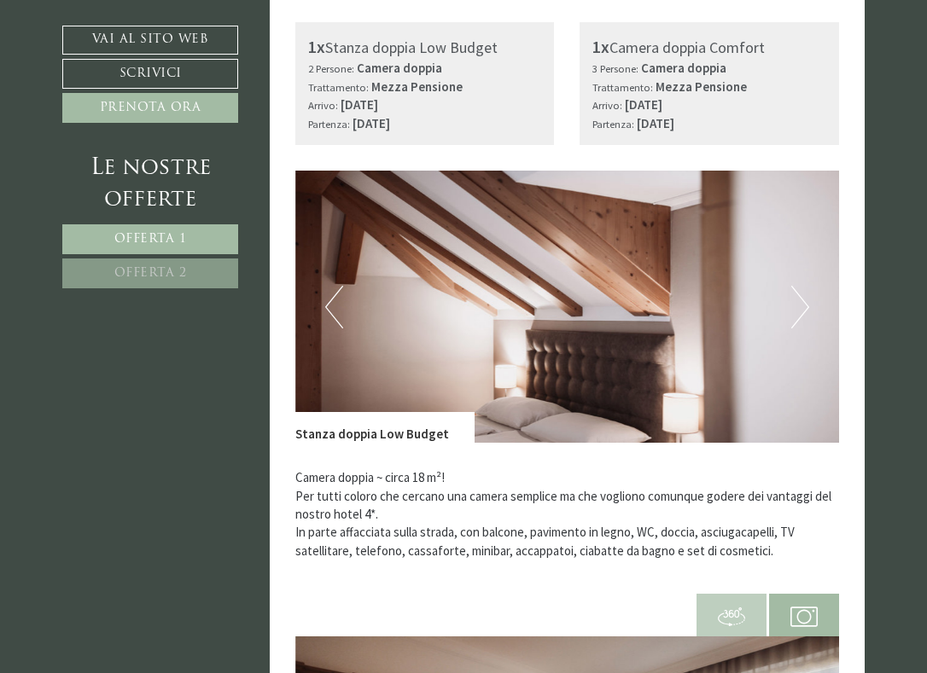
scroll to position [653, 0]
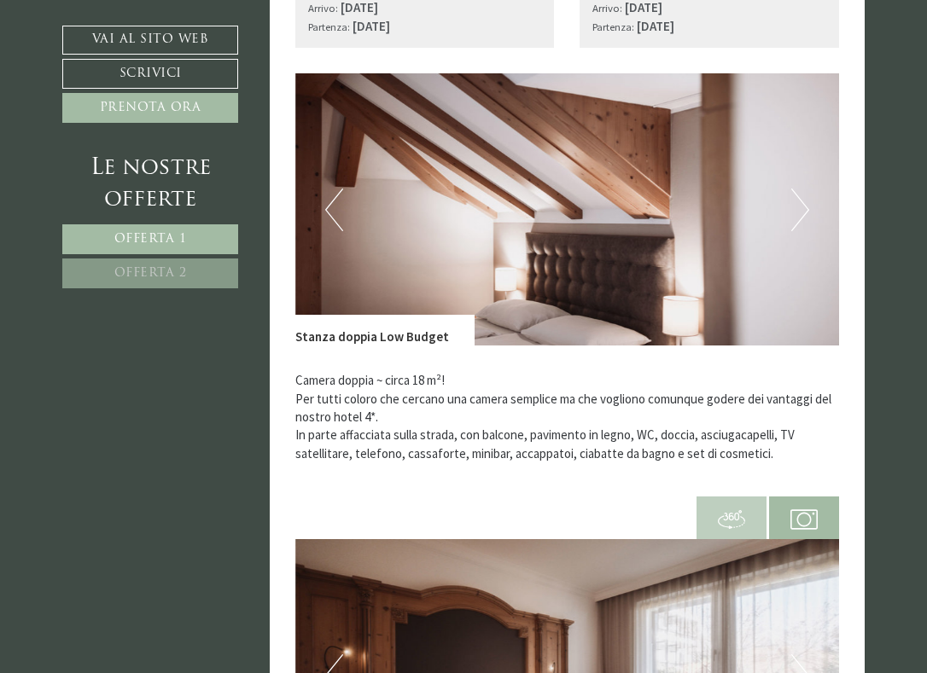
click at [802, 192] on button "Next" at bounding box center [800, 210] width 18 height 43
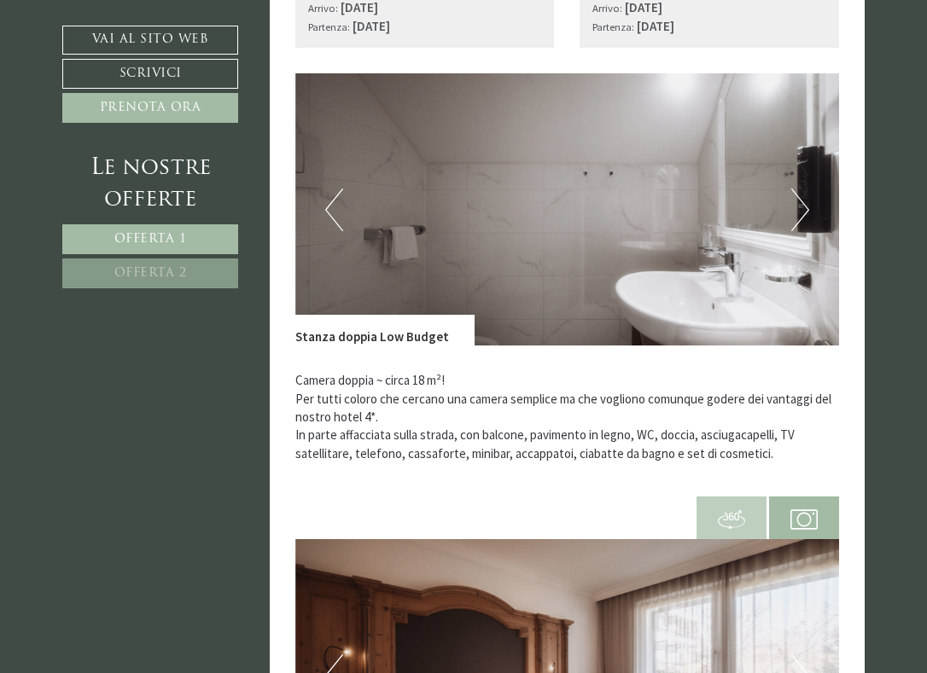
click at [802, 192] on button "Next" at bounding box center [800, 210] width 18 height 43
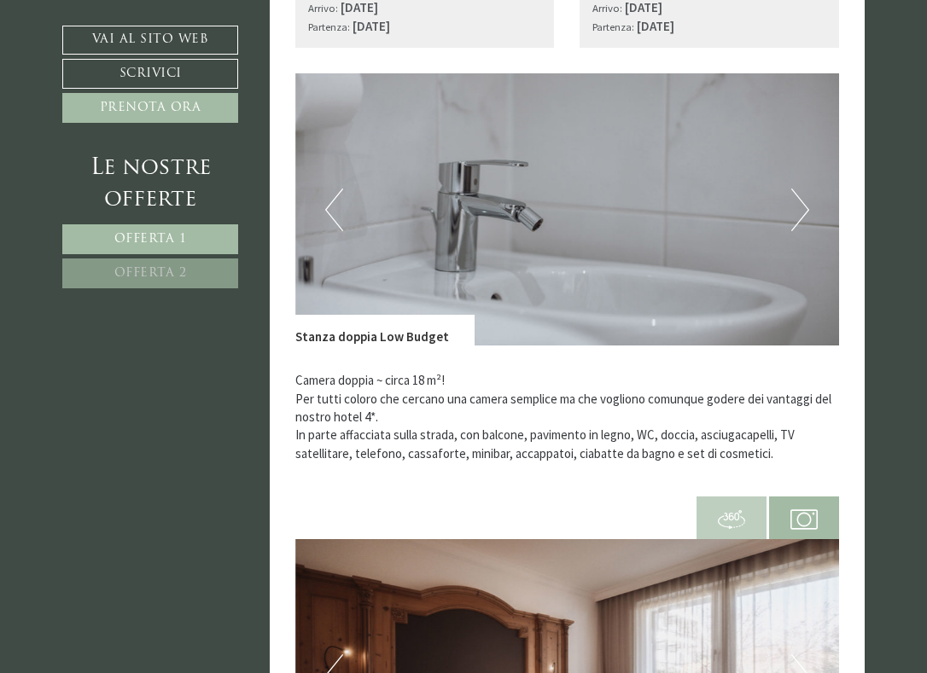
click at [802, 192] on button "Next" at bounding box center [800, 210] width 18 height 43
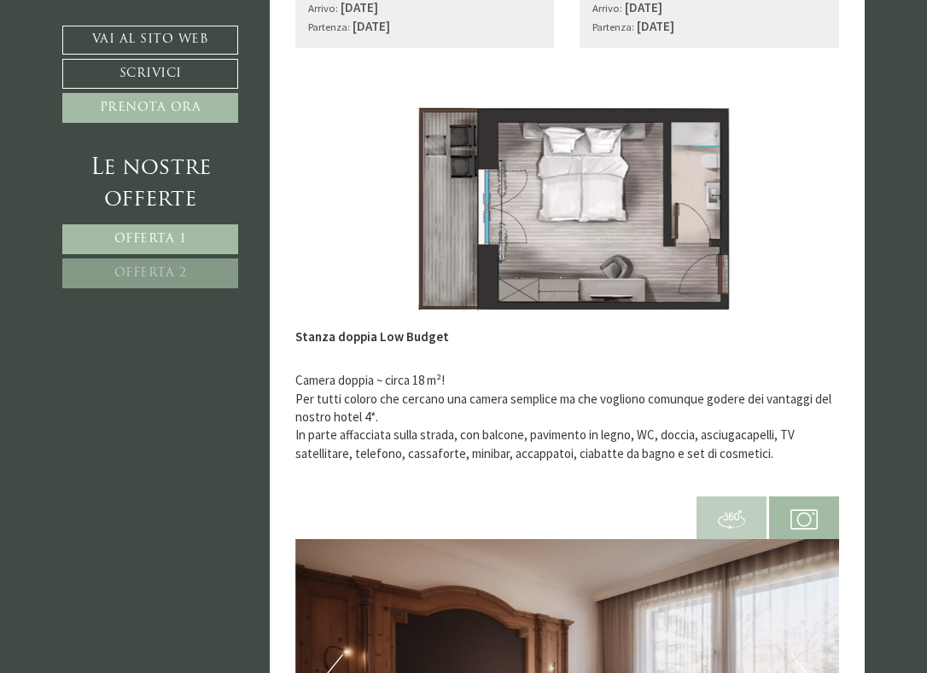
click at [201, 271] on link "Offerta 2" at bounding box center [150, 274] width 176 height 30
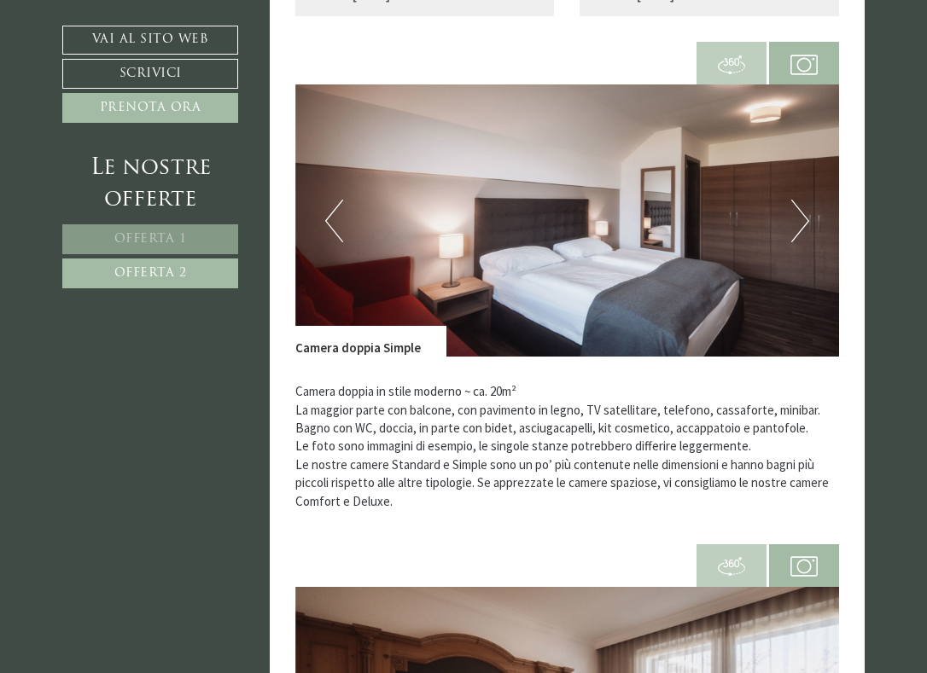
scroll to position [680, 0]
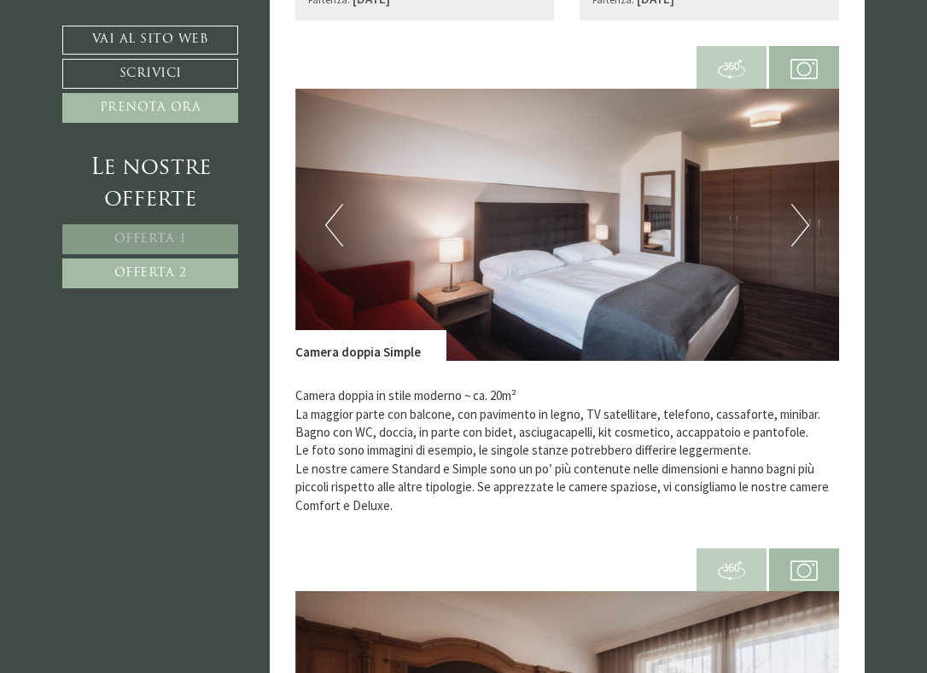
click at [813, 207] on img at bounding box center [567, 225] width 544 height 272
click at [792, 214] on button "Next" at bounding box center [800, 225] width 18 height 43
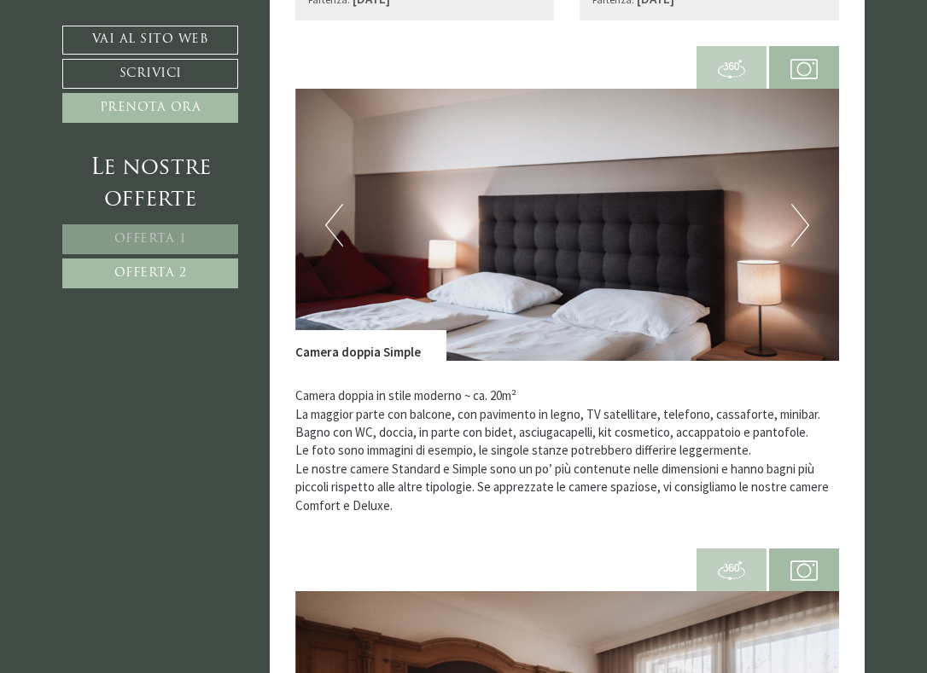
click at [792, 214] on button "Next" at bounding box center [800, 225] width 18 height 43
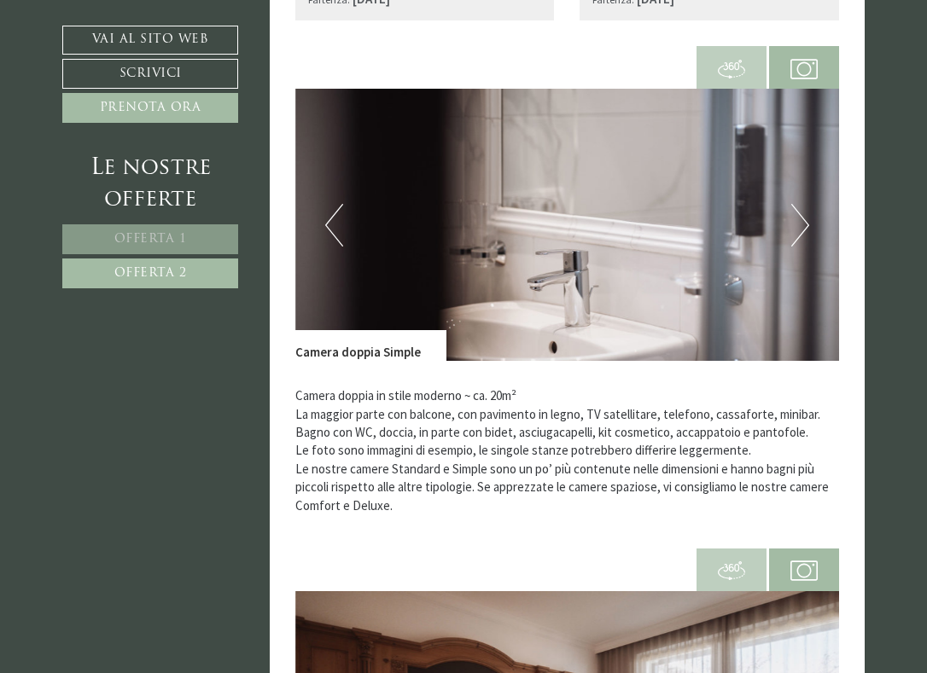
click at [792, 214] on button "Next" at bounding box center [800, 225] width 18 height 43
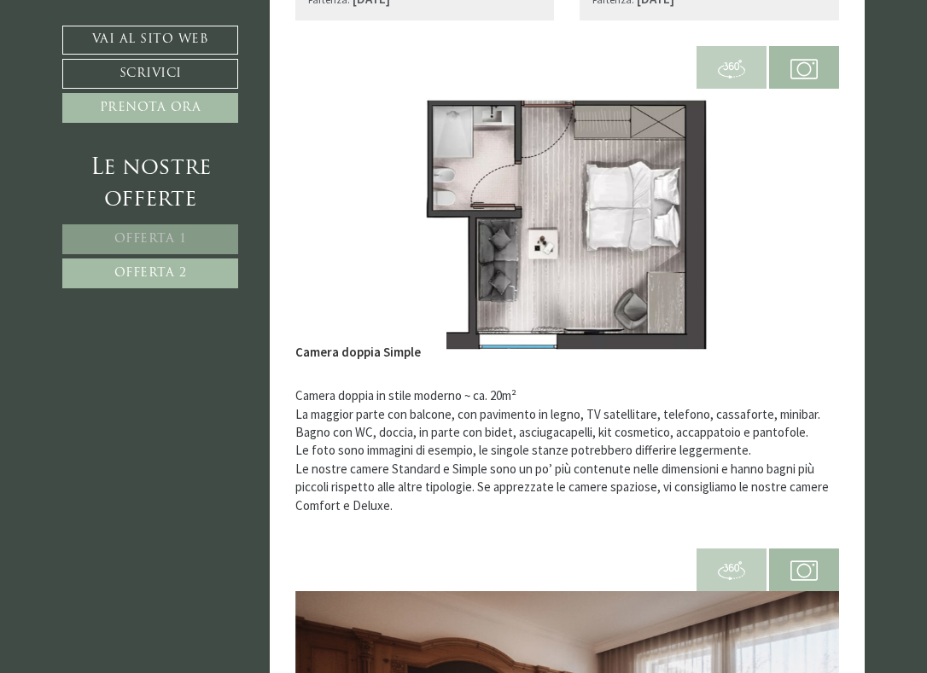
click at [165, 230] on link "Offerta 1" at bounding box center [150, 239] width 176 height 30
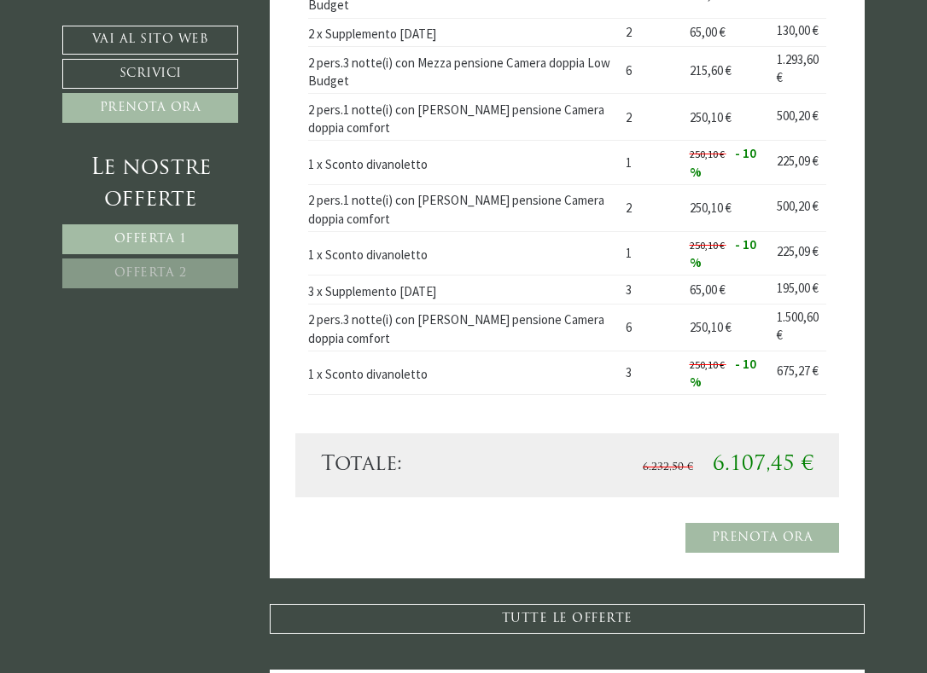
scroll to position [1440, 0]
